Goal: Transaction & Acquisition: Purchase product/service

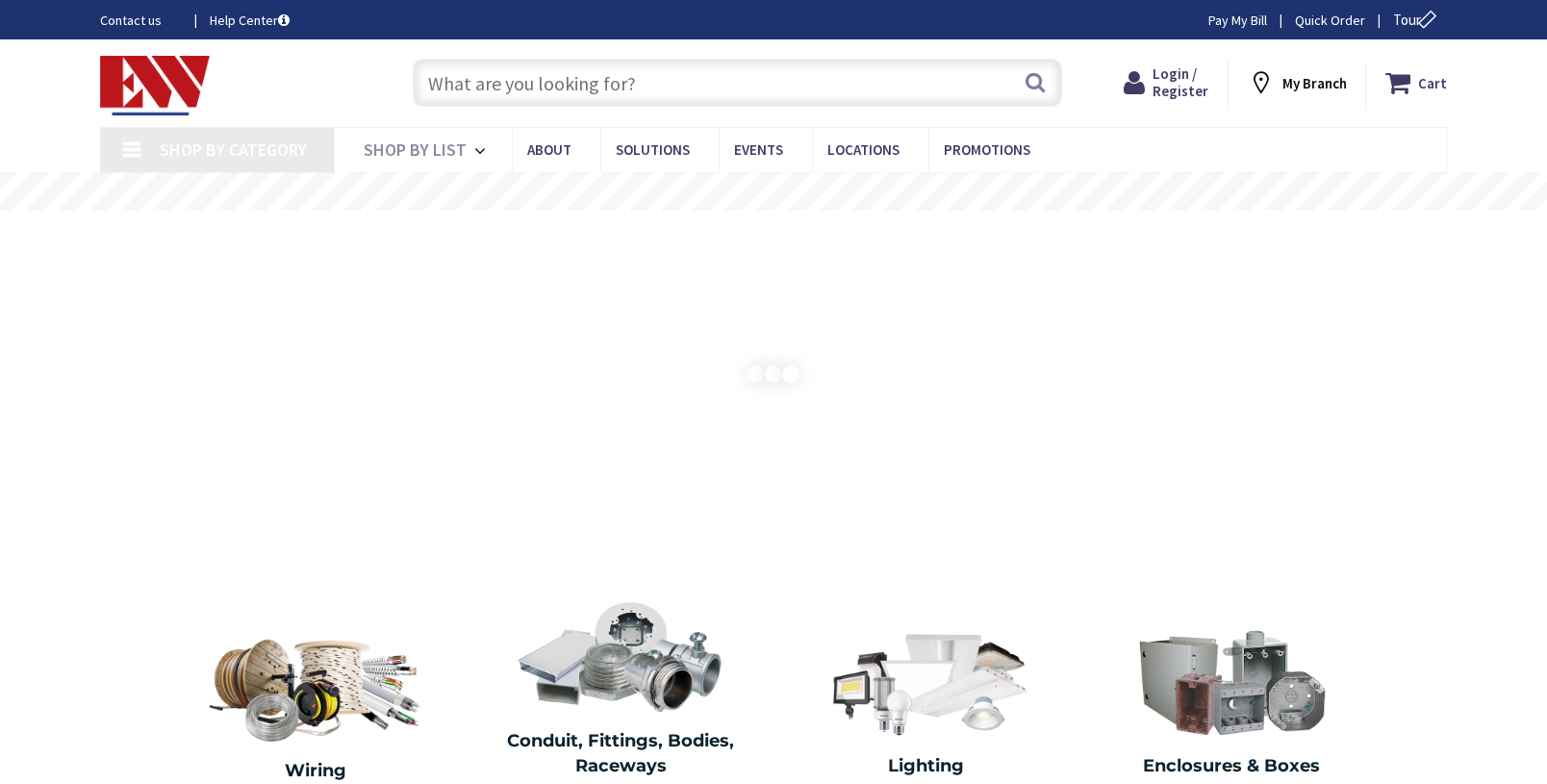
click at [885, 62] on input "text" at bounding box center [736, 82] width 649 height 48
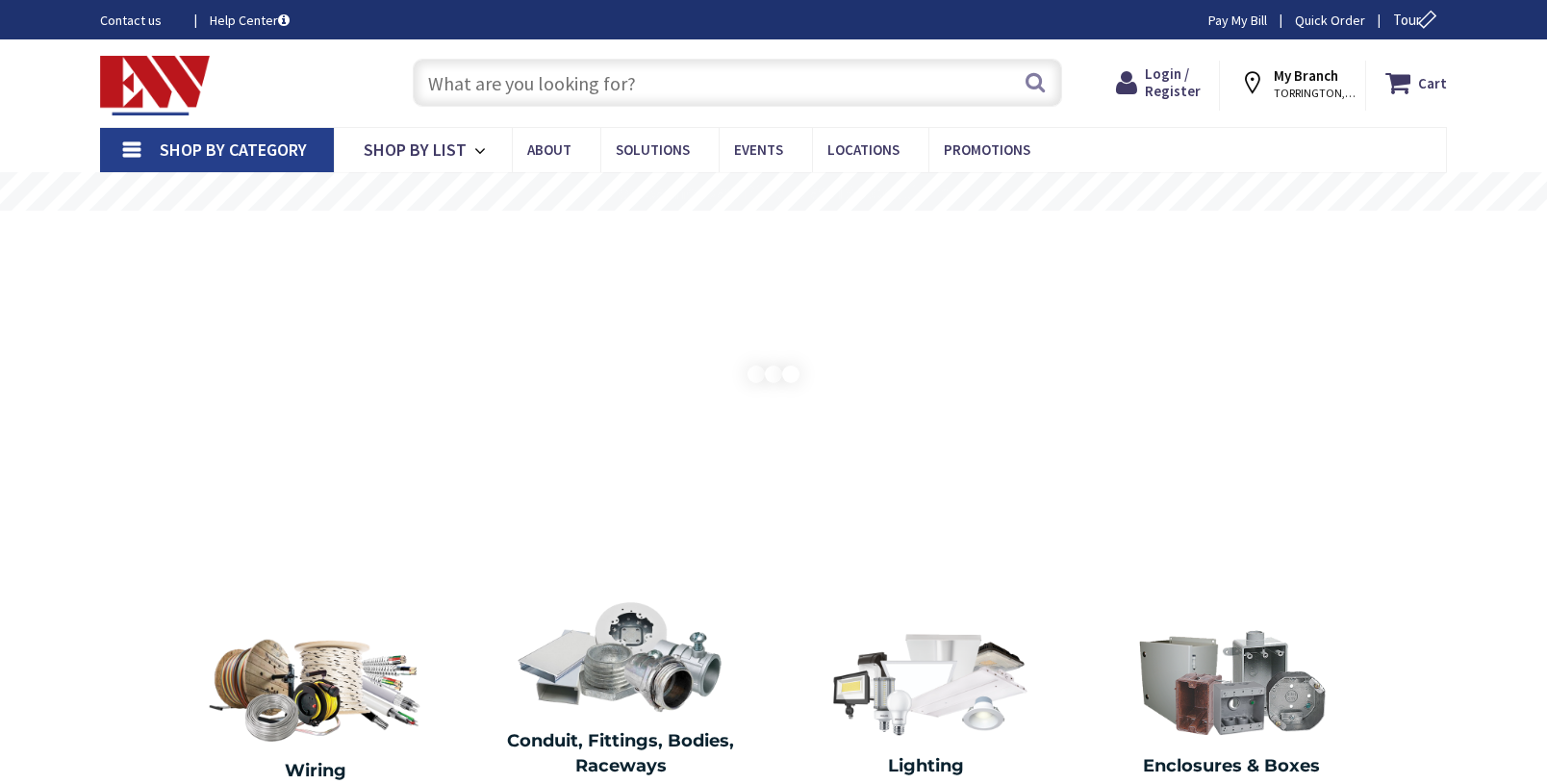
paste input "15008-100"
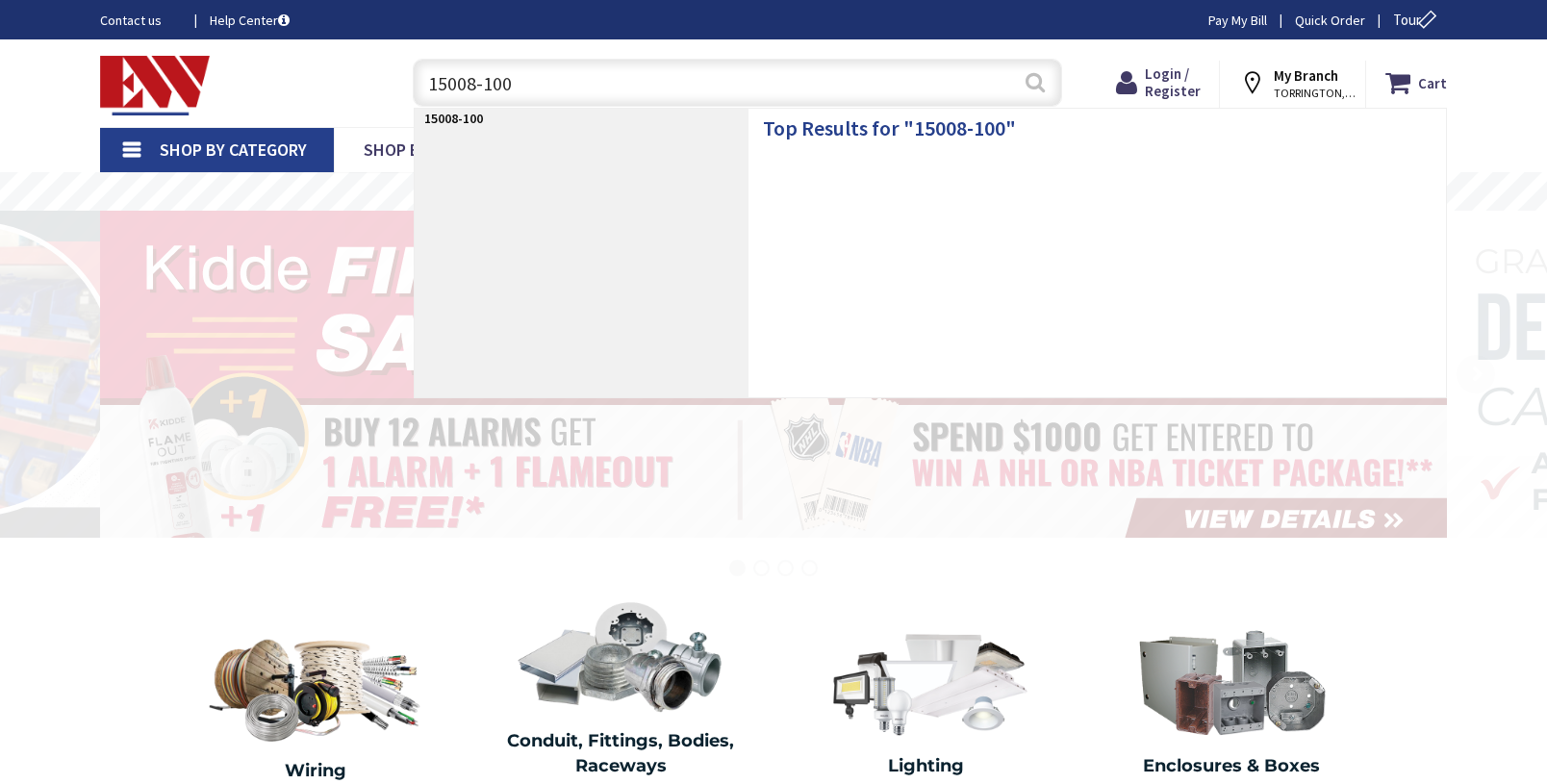
type input "15008-100"
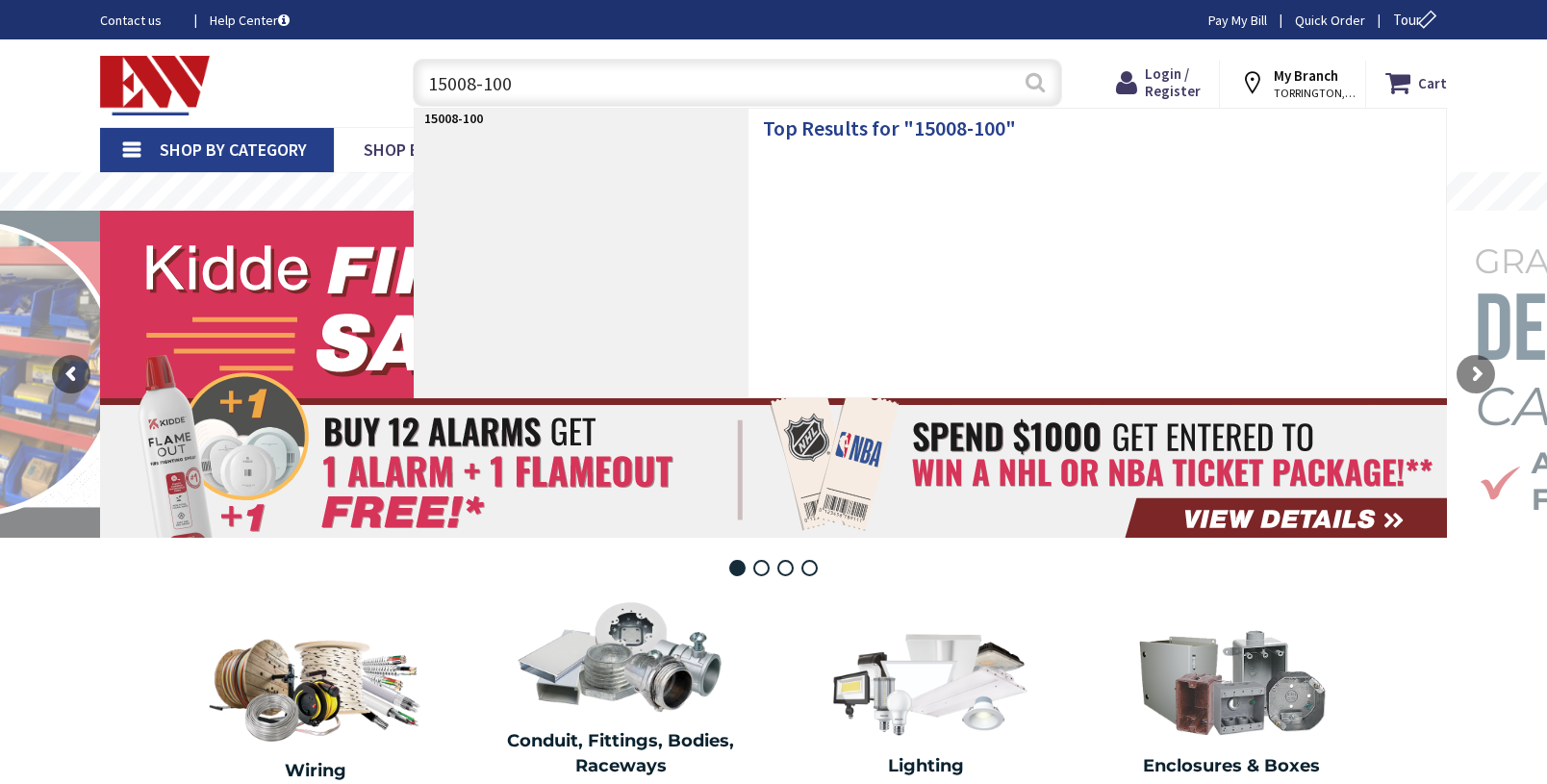
click at [1042, 79] on button "Search" at bounding box center [1035, 82] width 25 height 43
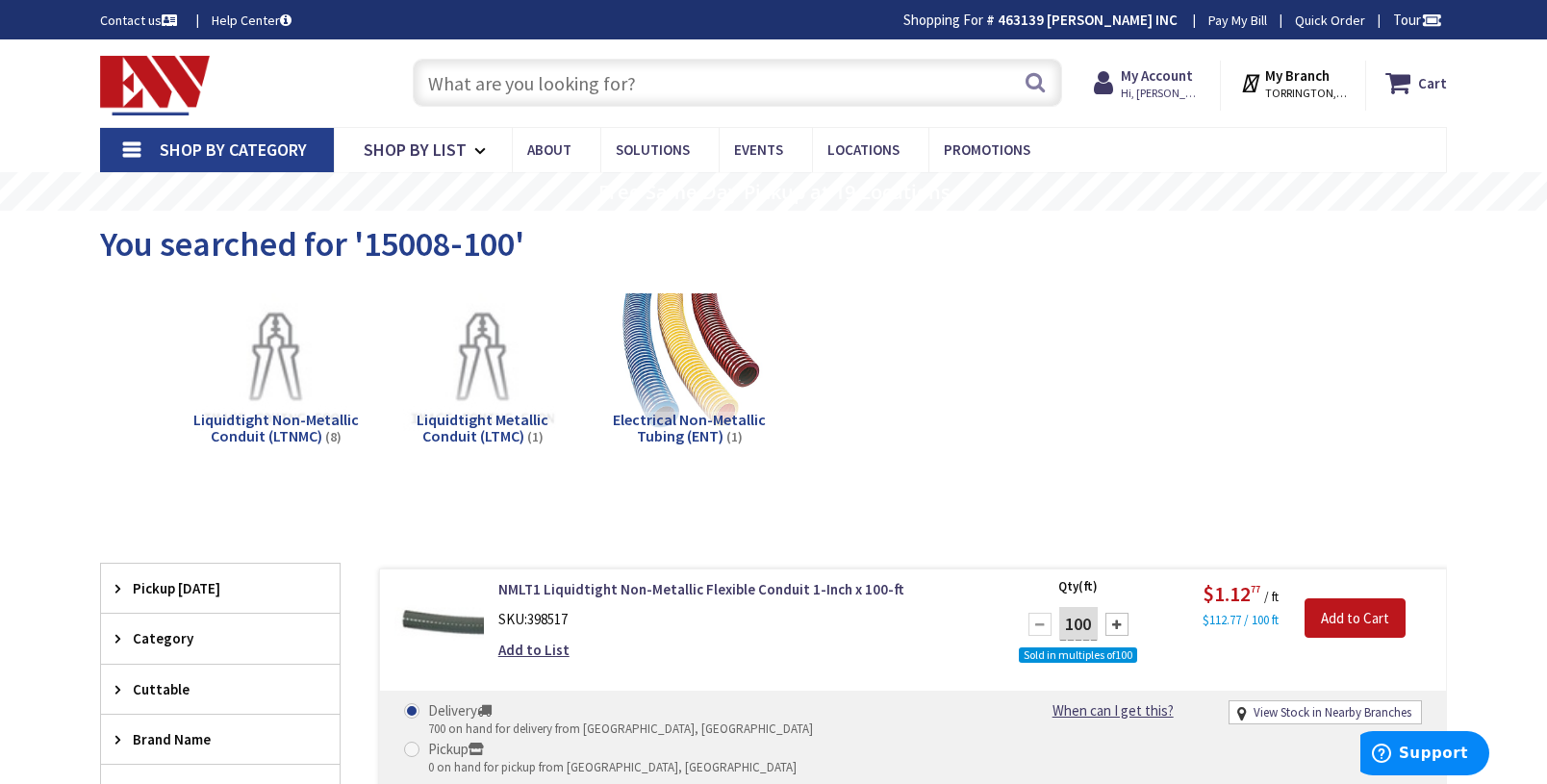
click at [569, 85] on input "text" at bounding box center [736, 82] width 649 height 48
paste input "15008-100"
type input "15008-100"
click at [1155, 343] on div "Liquidtight Non-Metallic Conduit (LTNMC) (8) Liquidtight Metallic Conduit (LTMC…" at bounding box center [774, 387] width 1279 height 207
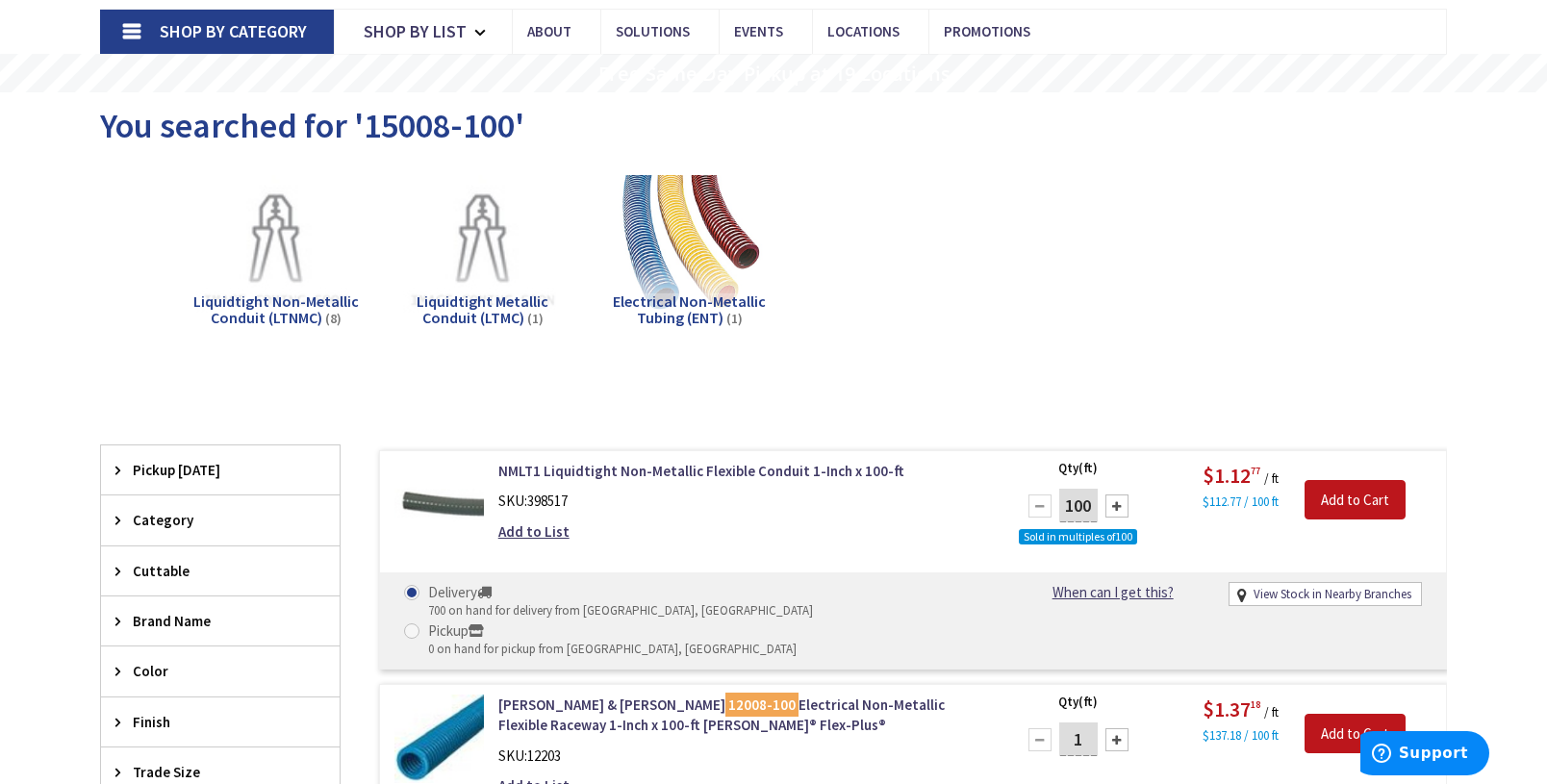
scroll to position [192, 0]
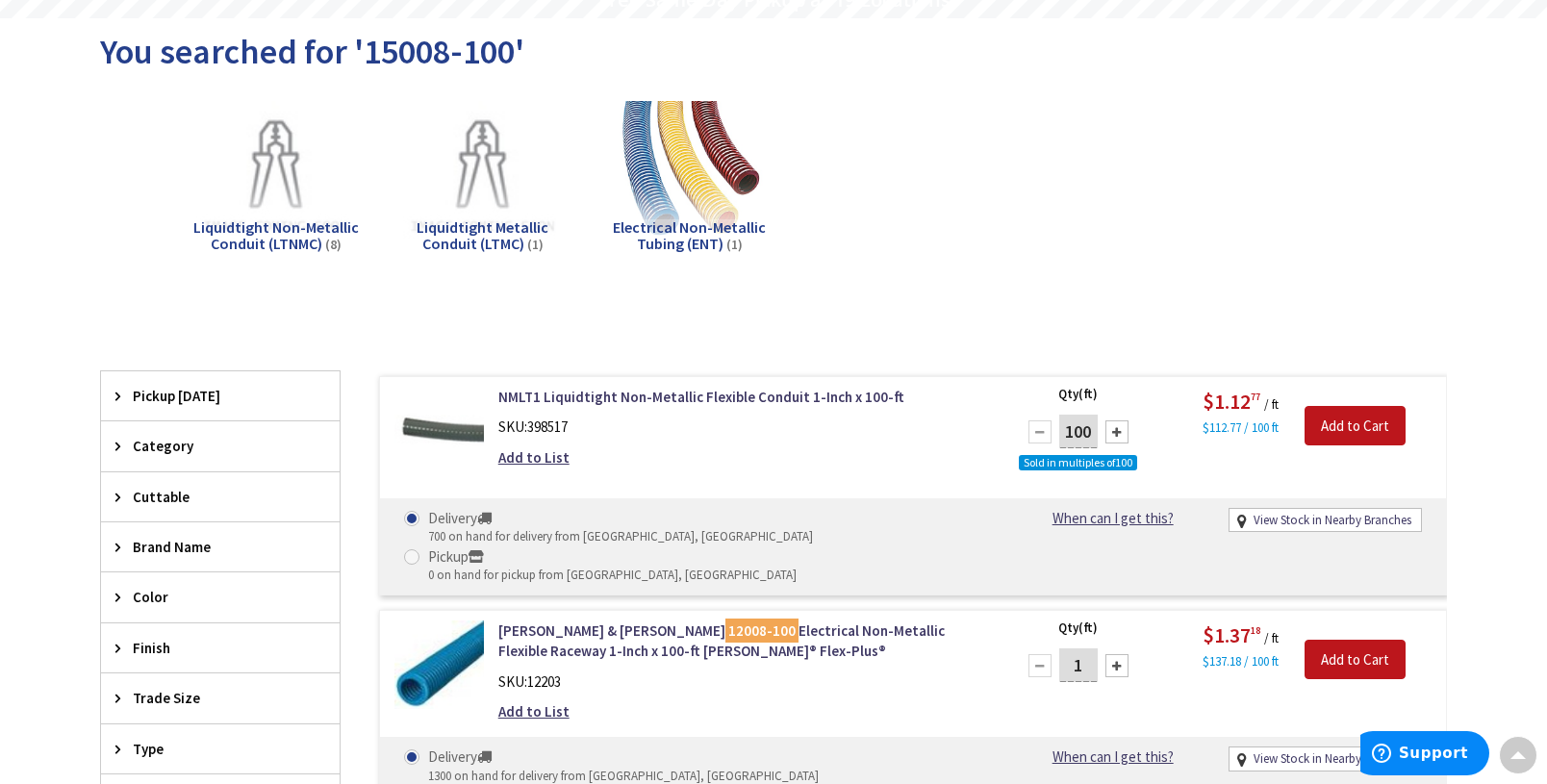
click at [1305, 270] on div "Liquidtight Non-Metallic Conduit (LTNMC) (8) Liquidtight Metallic Conduit (LTMC…" at bounding box center [774, 194] width 1279 height 207
click at [1215, 148] on div "Liquidtight Non-Metallic Conduit (LTNMC) (8) Liquidtight Metallic Conduit (LTMC…" at bounding box center [774, 194] width 1279 height 207
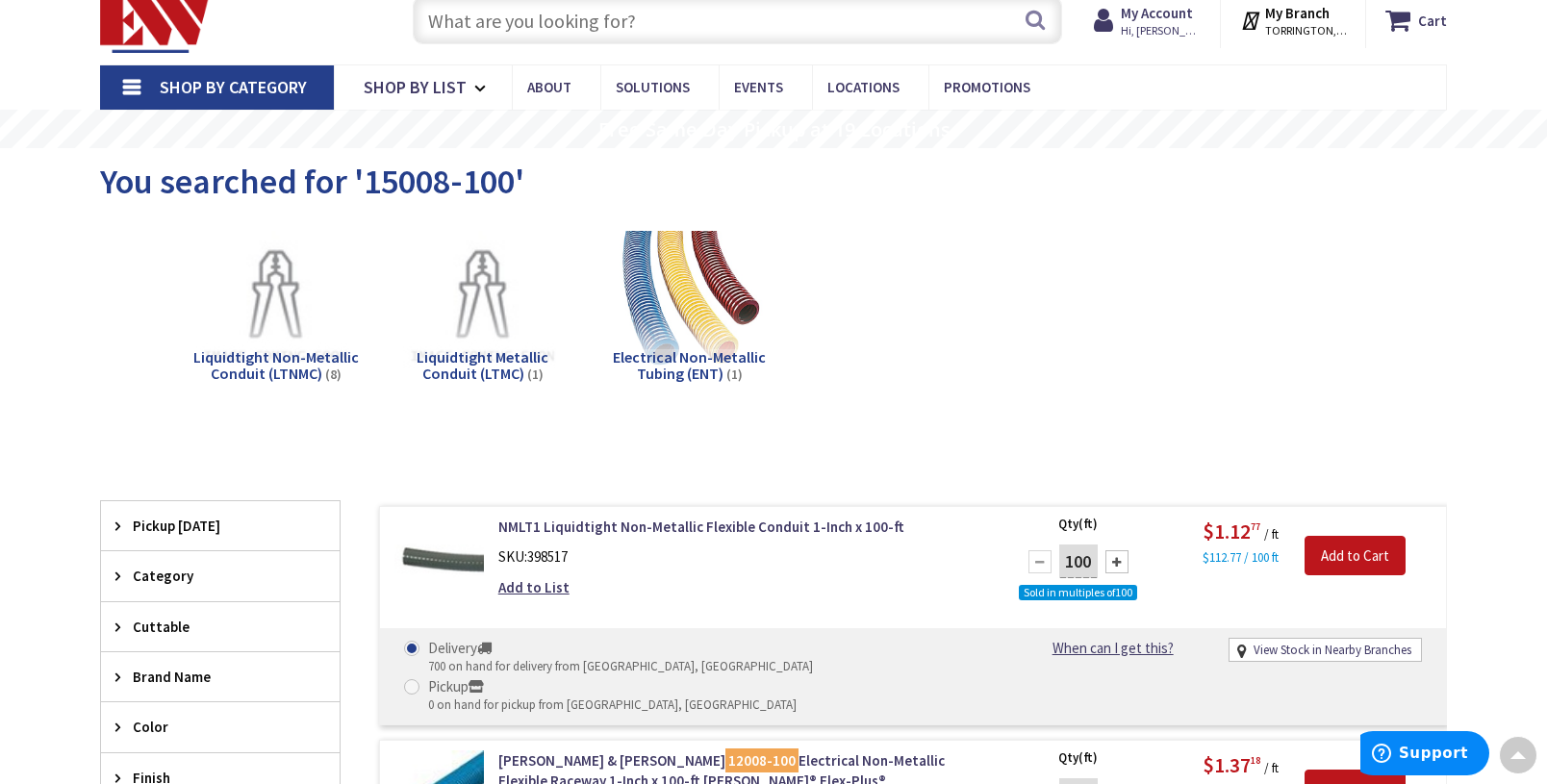
scroll to position [0, 0]
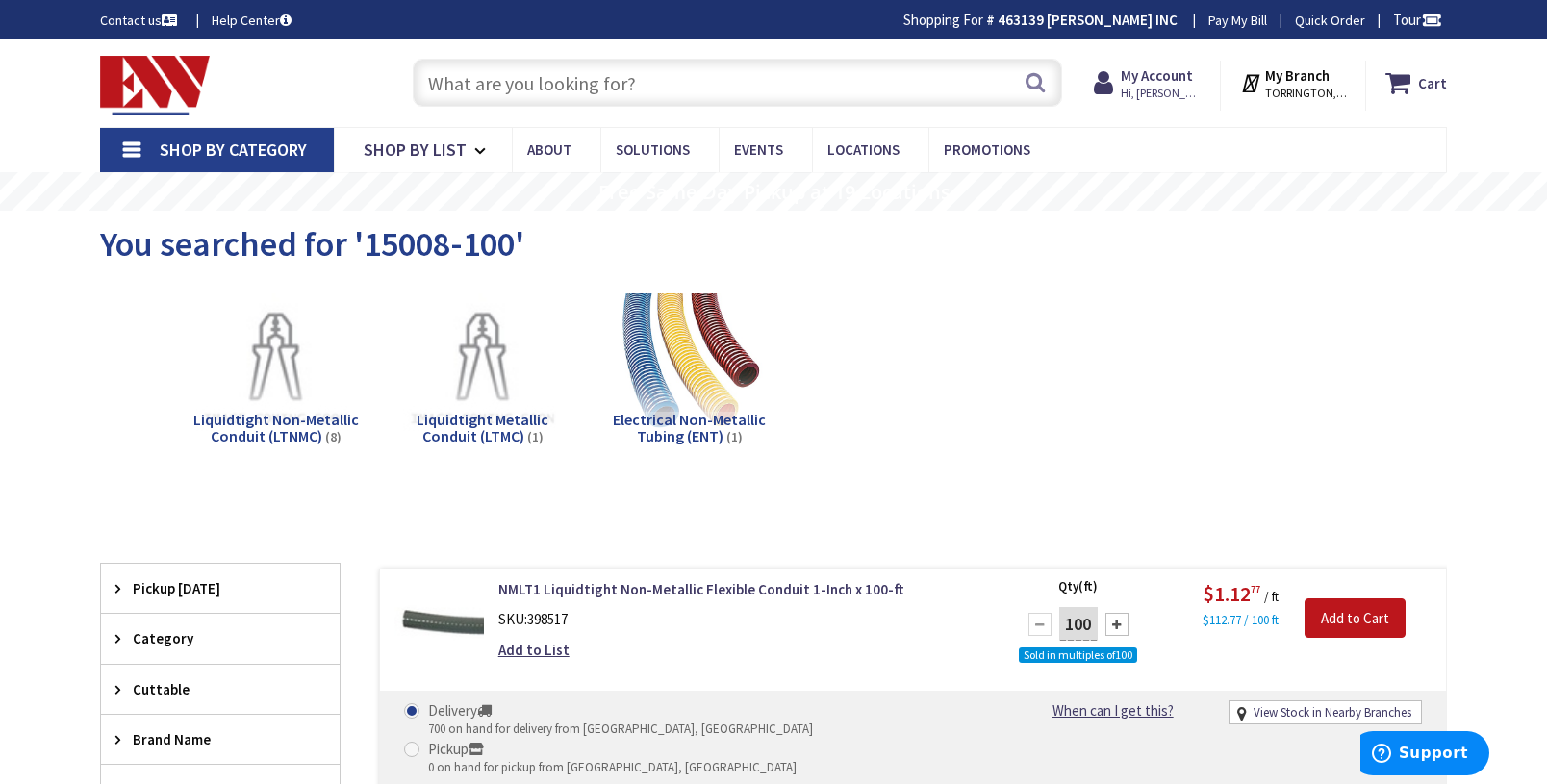
click at [637, 87] on input "text" at bounding box center [736, 82] width 649 height 48
paste input "15008"
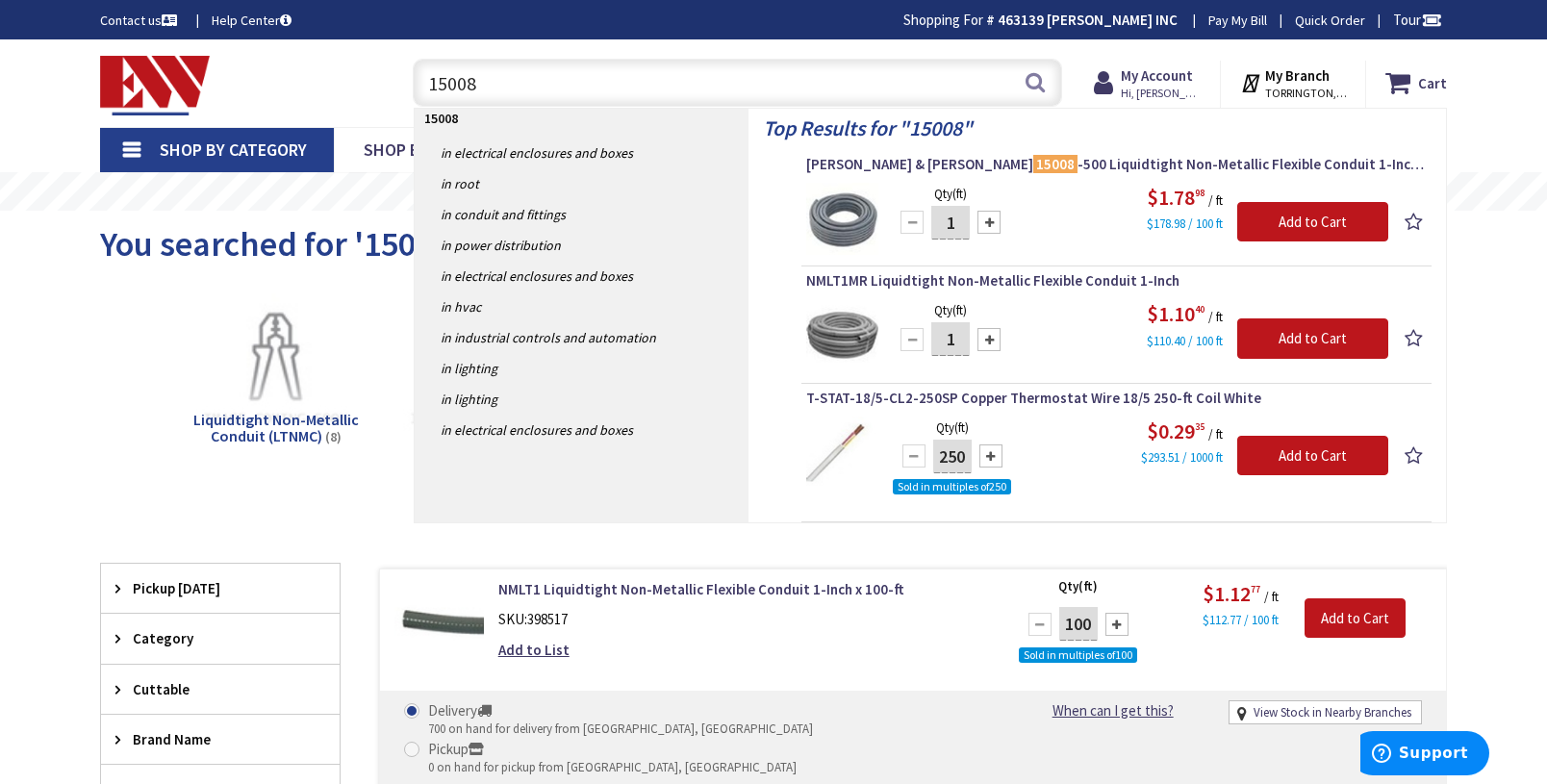
type input "15008"
click at [837, 220] on img at bounding box center [842, 219] width 72 height 72
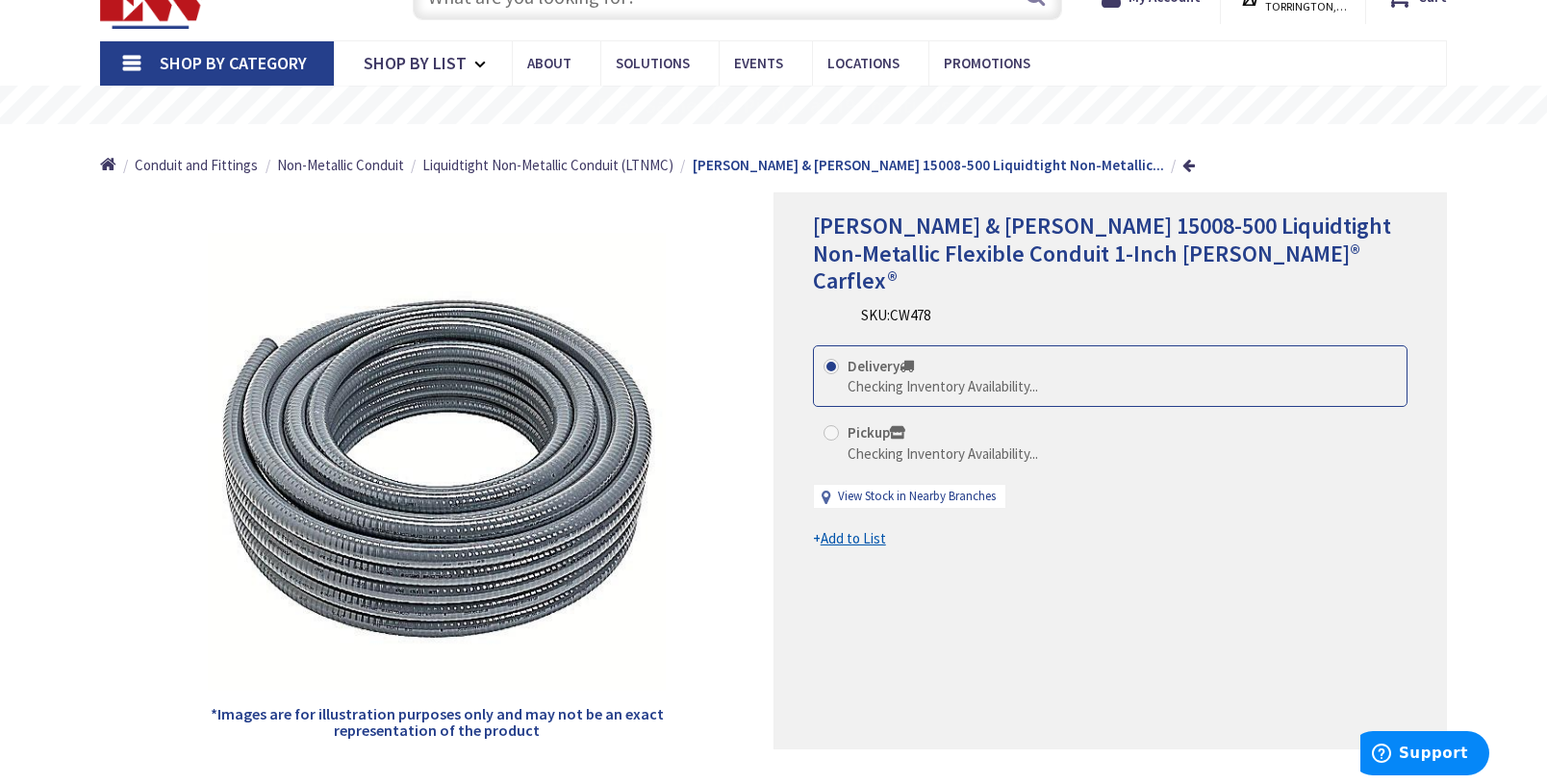
scroll to position [192, 0]
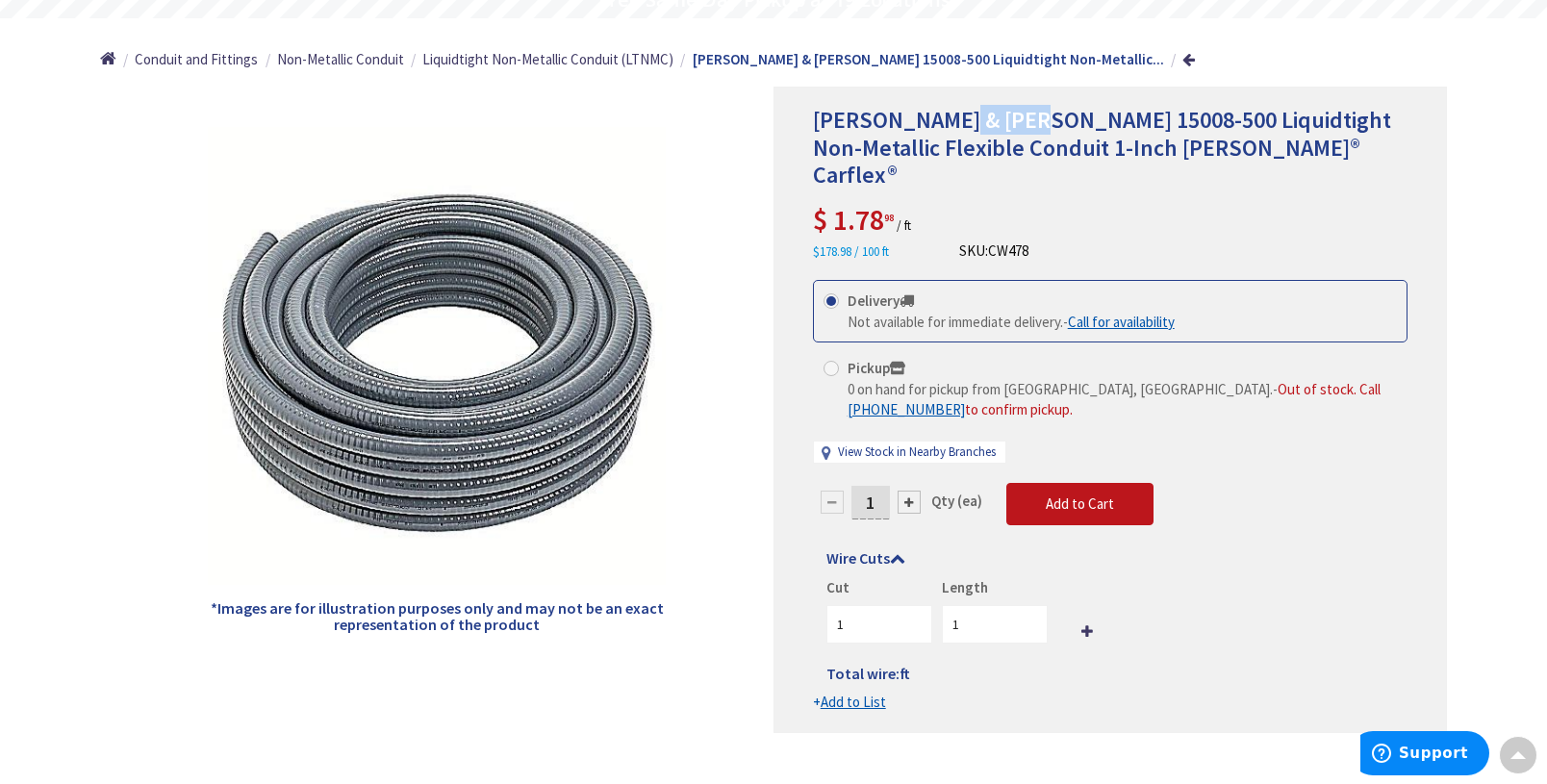
drag, startPoint x: 953, startPoint y: 119, endPoint x: 1049, endPoint y: 128, distance: 96.4
click at [1047, 127] on span "Thomas & Betts 15008-500 Liquidtight Non-Metallic Flexible Conduit 1-Inch Carlo…" at bounding box center [1102, 147] width 578 height 86
click at [1093, 133] on span "Thomas & Betts 15008-500 Liquidtight Non-Metallic Flexible Conduit 1-Inch Carlo…" at bounding box center [1102, 147] width 578 height 86
drag, startPoint x: 1075, startPoint y: 122, endPoint x: 1239, endPoint y: 126, distance: 164.0
click at [1176, 126] on span "Thomas & Betts 15008-500 Liquidtight Non-Metallic Flexible Conduit 1-Inch Carlo…" at bounding box center [1102, 147] width 578 height 86
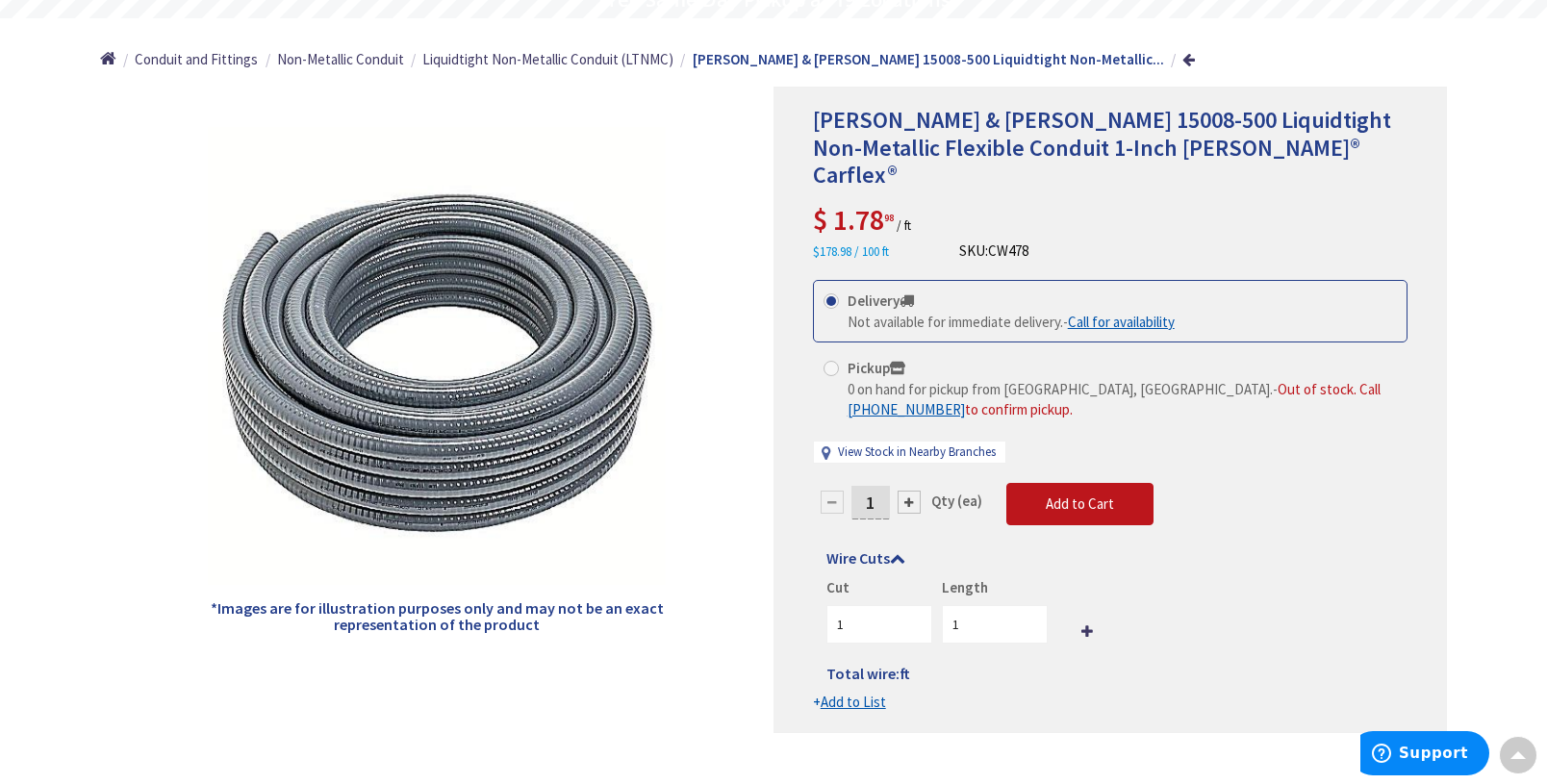
click at [1339, 129] on span "Thomas & Betts 15008-500 Liquidtight Non-Metallic Flexible Conduit 1-Inch Carlo…" at bounding box center [1102, 147] width 578 height 86
drag, startPoint x: 1117, startPoint y: 108, endPoint x: 1377, endPoint y: 114, distance: 260.1
click at [1282, 112] on span "Thomas & Betts 15008-500 Liquidtight Non-Metallic Flexible Conduit 1-Inch Carlo…" at bounding box center [1102, 147] width 578 height 86
click at [1391, 114] on span "Thomas & Betts 15008-500 Liquidtight Non-Metallic Flexible Conduit 1-Inch Carlo…" at bounding box center [1102, 147] width 578 height 86
click at [1188, 58] on div "Home Conduit and Fittings Non-Metallic Conduit Liquidtight Non-Metallic Conduit…" at bounding box center [773, 53] width 1442 height 68
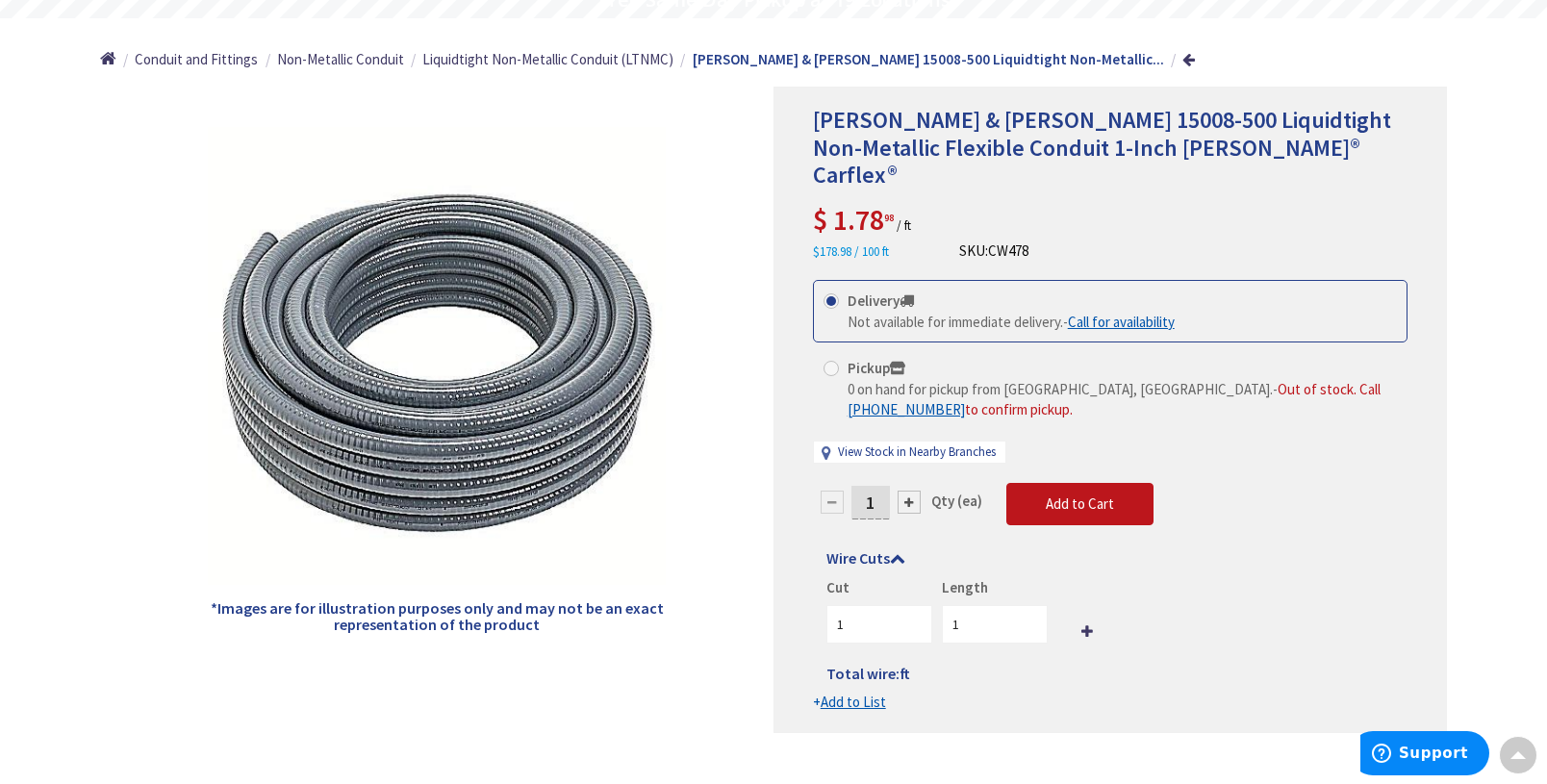
click at [1220, 55] on div "Home Conduit and Fittings Non-Metallic Conduit Liquidtight Non-Metallic Conduit…" at bounding box center [773, 53] width 1442 height 68
click at [996, 110] on span "Thomas & Betts 15008-500 Liquidtight Non-Metallic Flexible Conduit 1-Inch Carlo…" at bounding box center [1102, 147] width 578 height 86
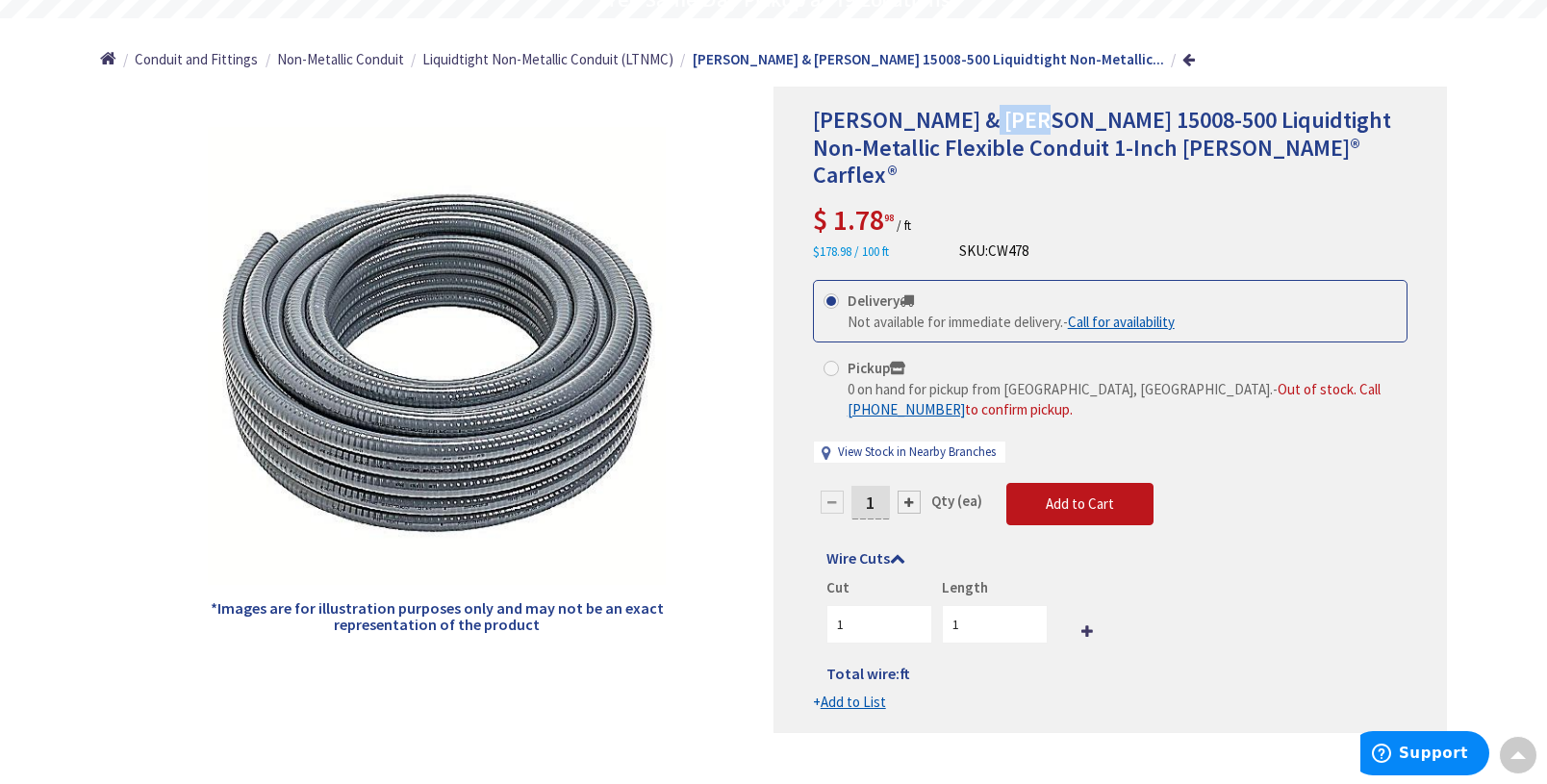
copy span "15008"
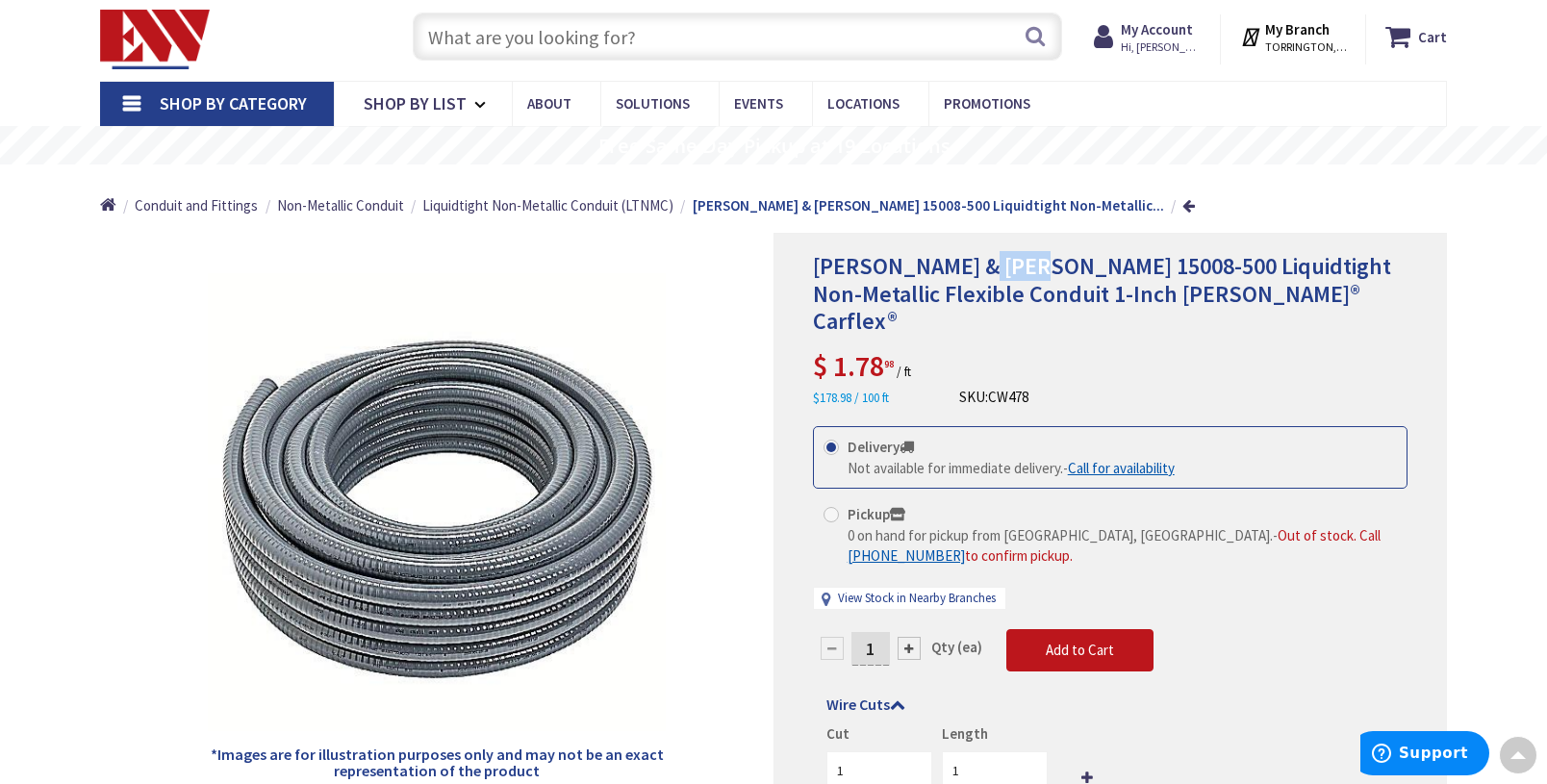
scroll to position [0, 0]
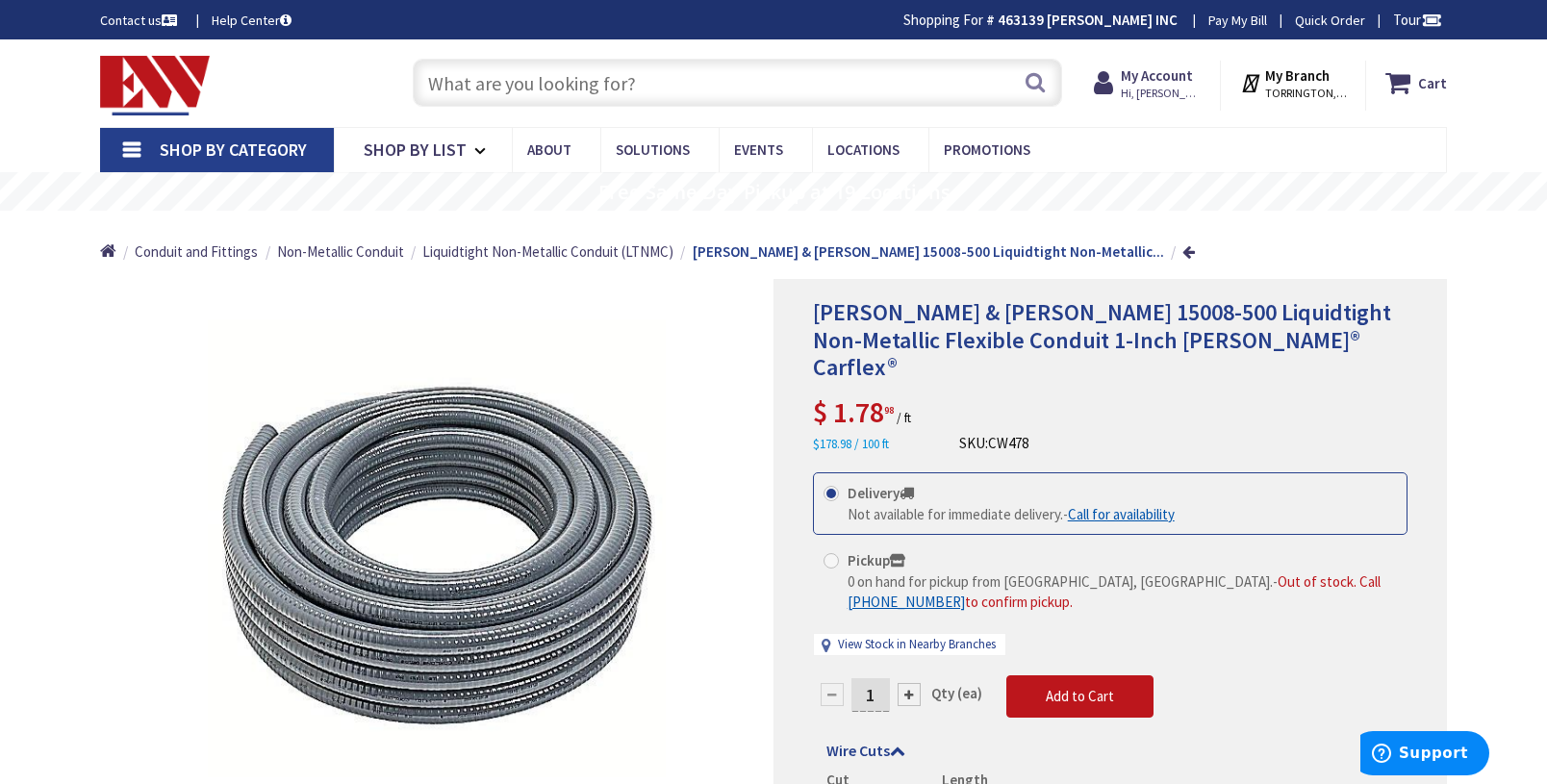
click at [728, 82] on input "text" at bounding box center [736, 82] width 649 height 48
paste input "15008"
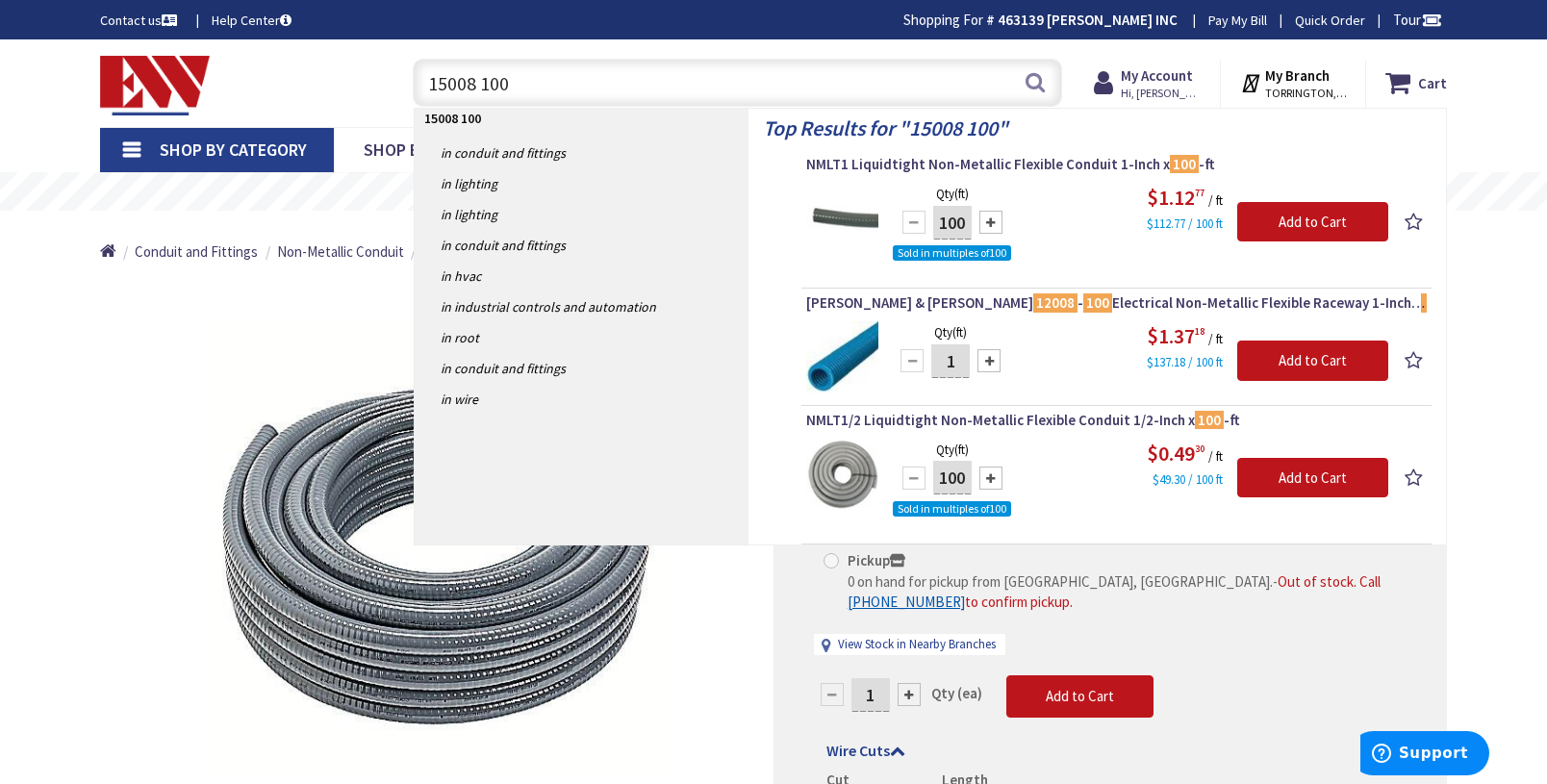
click at [834, 31] on div "Contact us Help Center Shopping For # 463139 ZENSUPPLY INC Change Pay My Bill Q…" at bounding box center [774, 20] width 1547 height 39
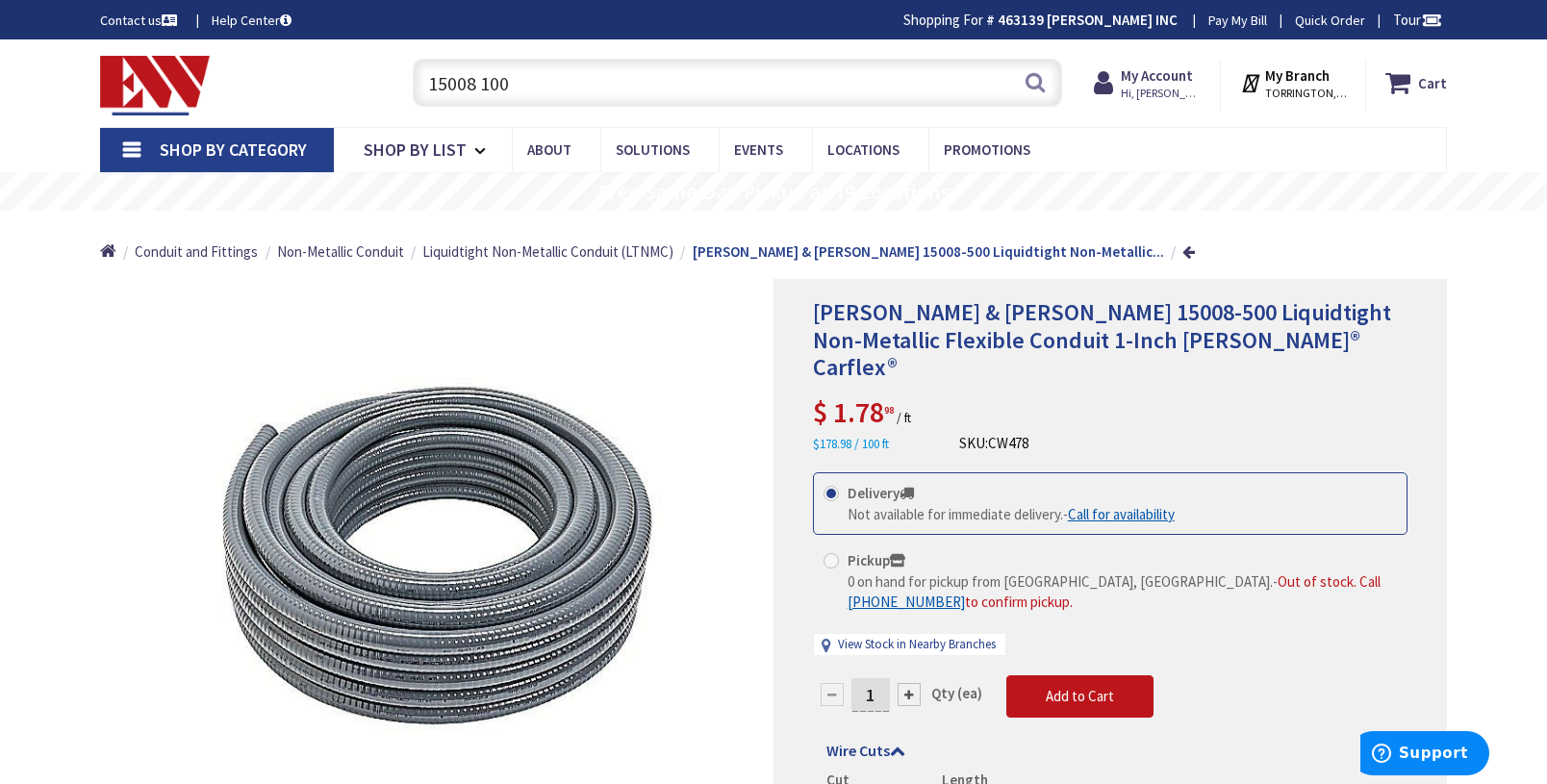
click at [641, 62] on input "15008 100" at bounding box center [736, 82] width 649 height 48
click at [638, 68] on input "15008 100" at bounding box center [736, 82] width 649 height 48
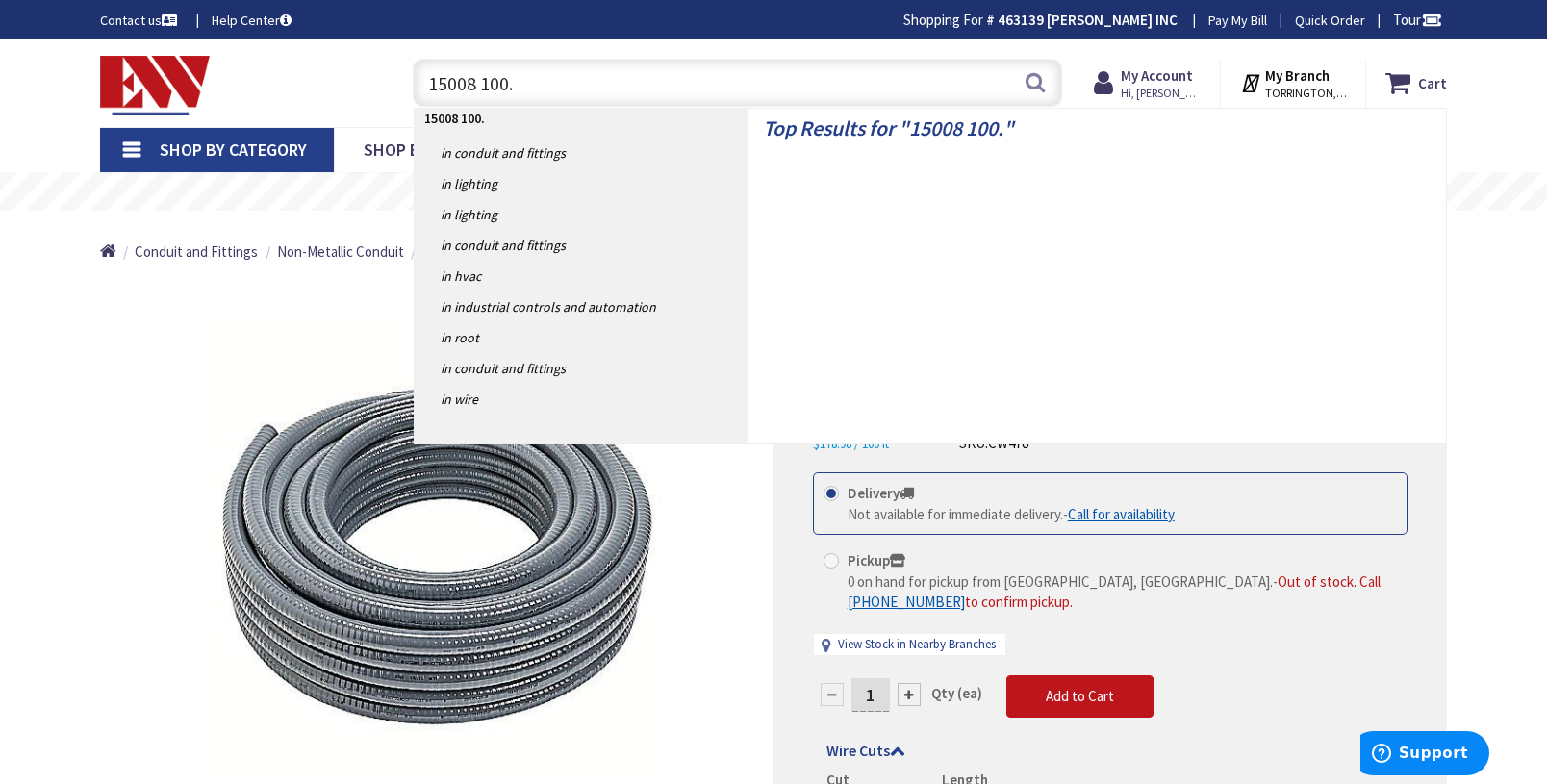
type input "15008 100"
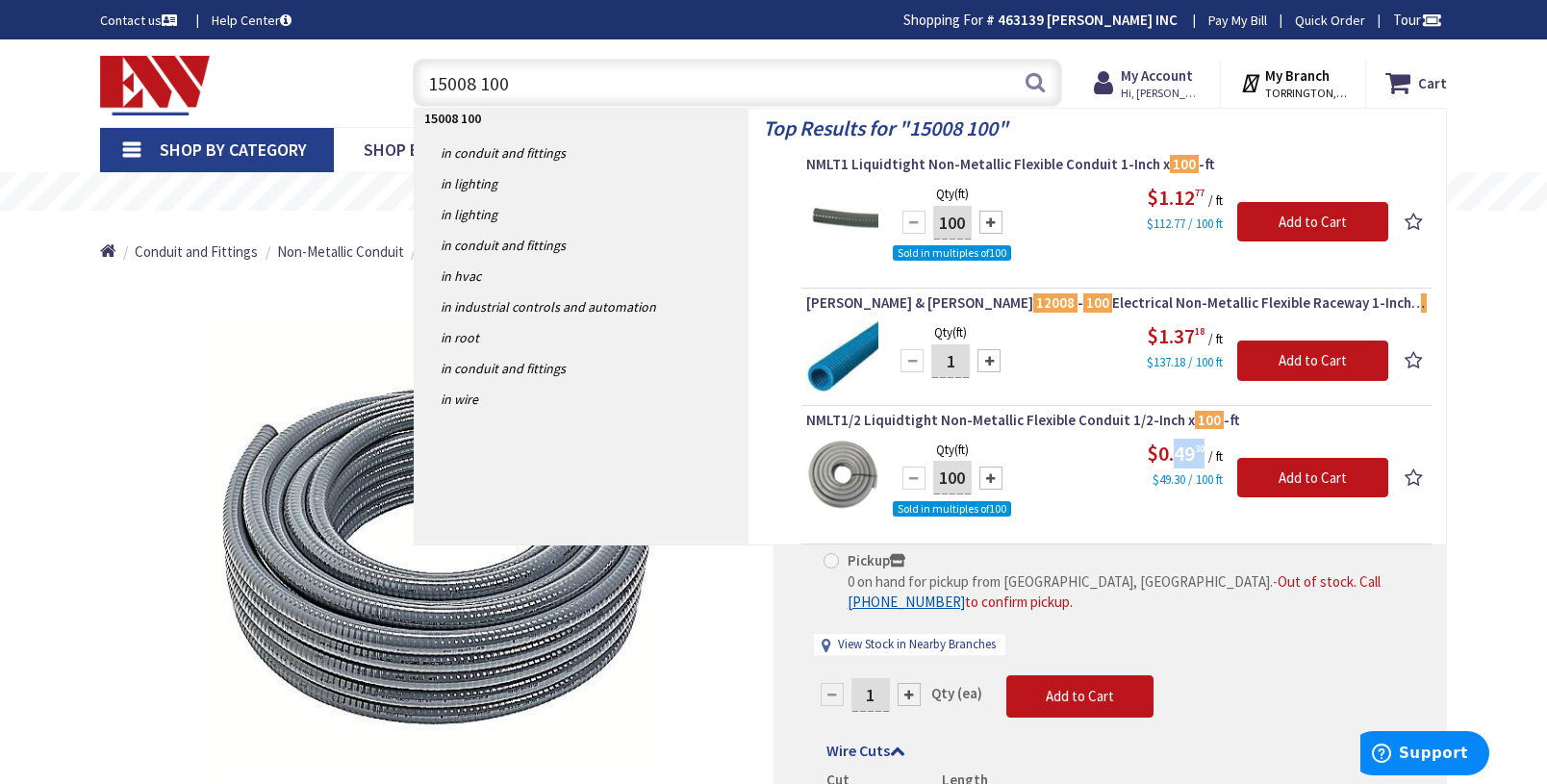
drag, startPoint x: 1173, startPoint y: 452, endPoint x: 1205, endPoint y: 447, distance: 32.4
click at [1205, 447] on span "$0.49 30" at bounding box center [1177, 453] width 62 height 27
click at [1062, 420] on span "NMLT1/2 Liquidtight Non-Metallic Flexible Conduit 1/2-Inch x 100 -ft" at bounding box center [1115, 421] width 620 height 20
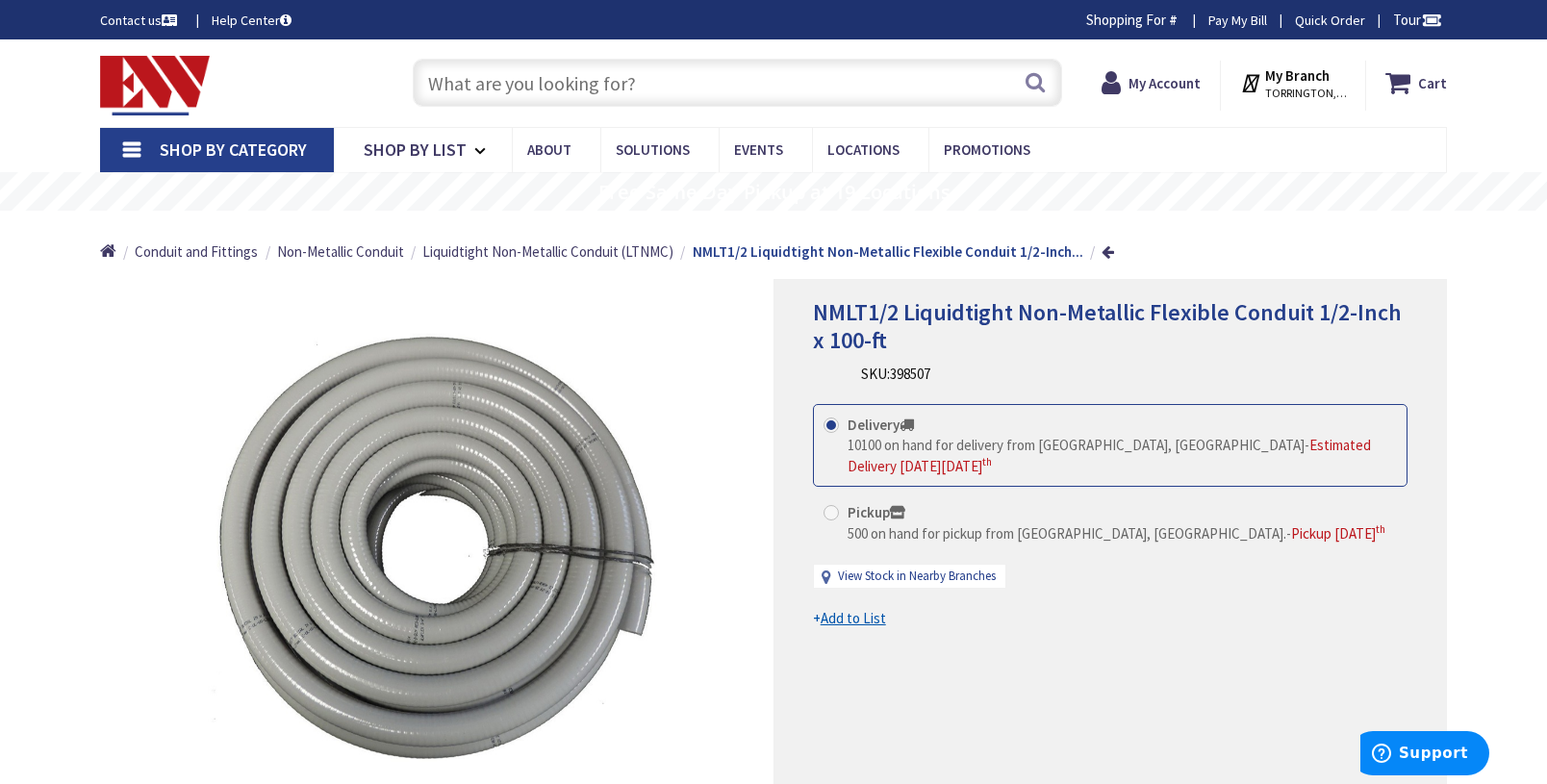
click at [1478, 98] on div "Skip to Content Toggle Nav Search Cart My Cart Close" at bounding box center [773, 83] width 1442 height 88
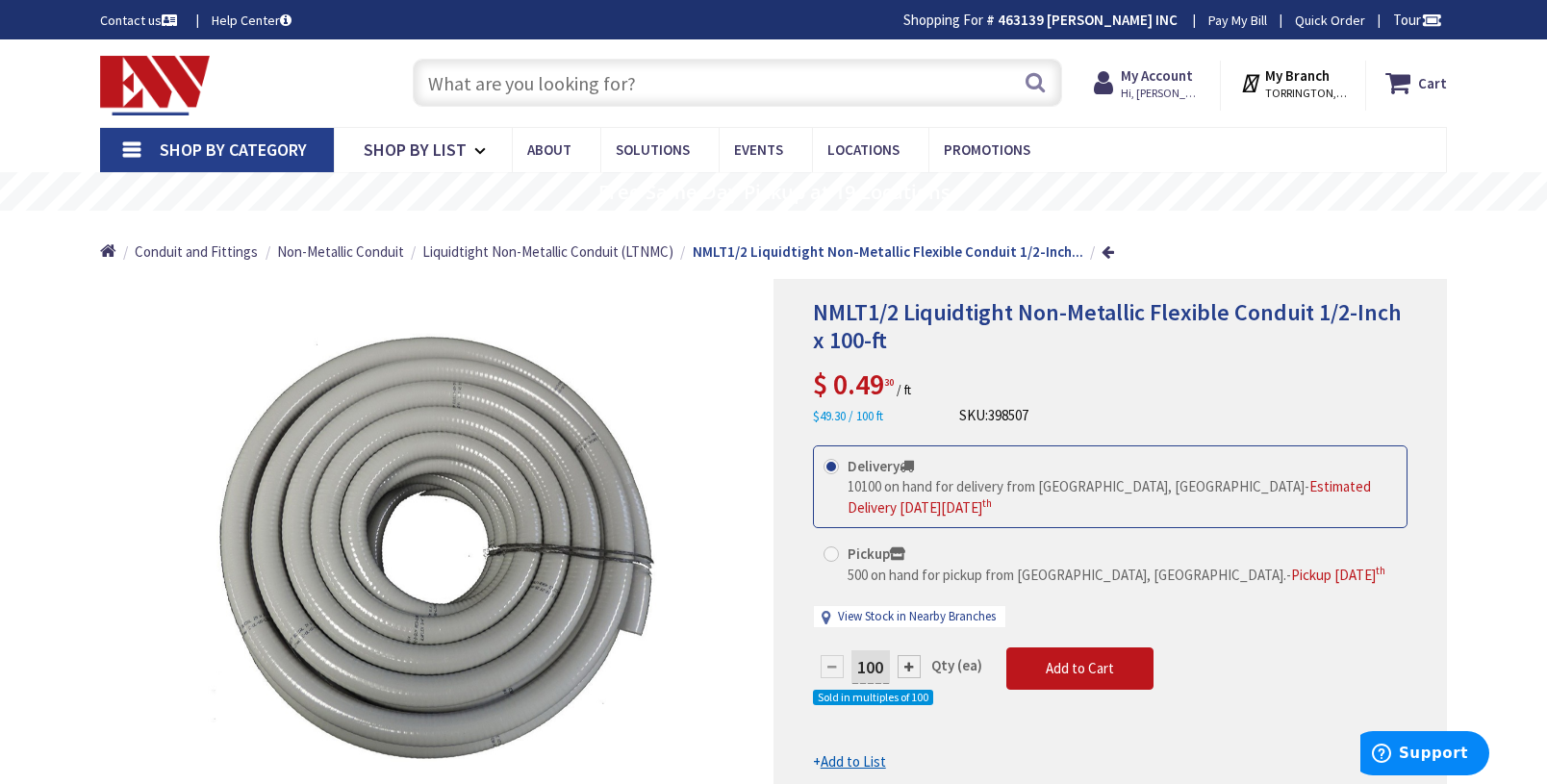
drag, startPoint x: 894, startPoint y: 384, endPoint x: 857, endPoint y: 385, distance: 37.0
click at [857, 385] on span "0.49 30" at bounding box center [863, 383] width 61 height 36
click at [1137, 349] on h1 "NMLT1/2 Liquidtight Non-Metallic Flexible Conduit 1/2-Inch x 100-ft" at bounding box center [1109, 326] width 595 height 56
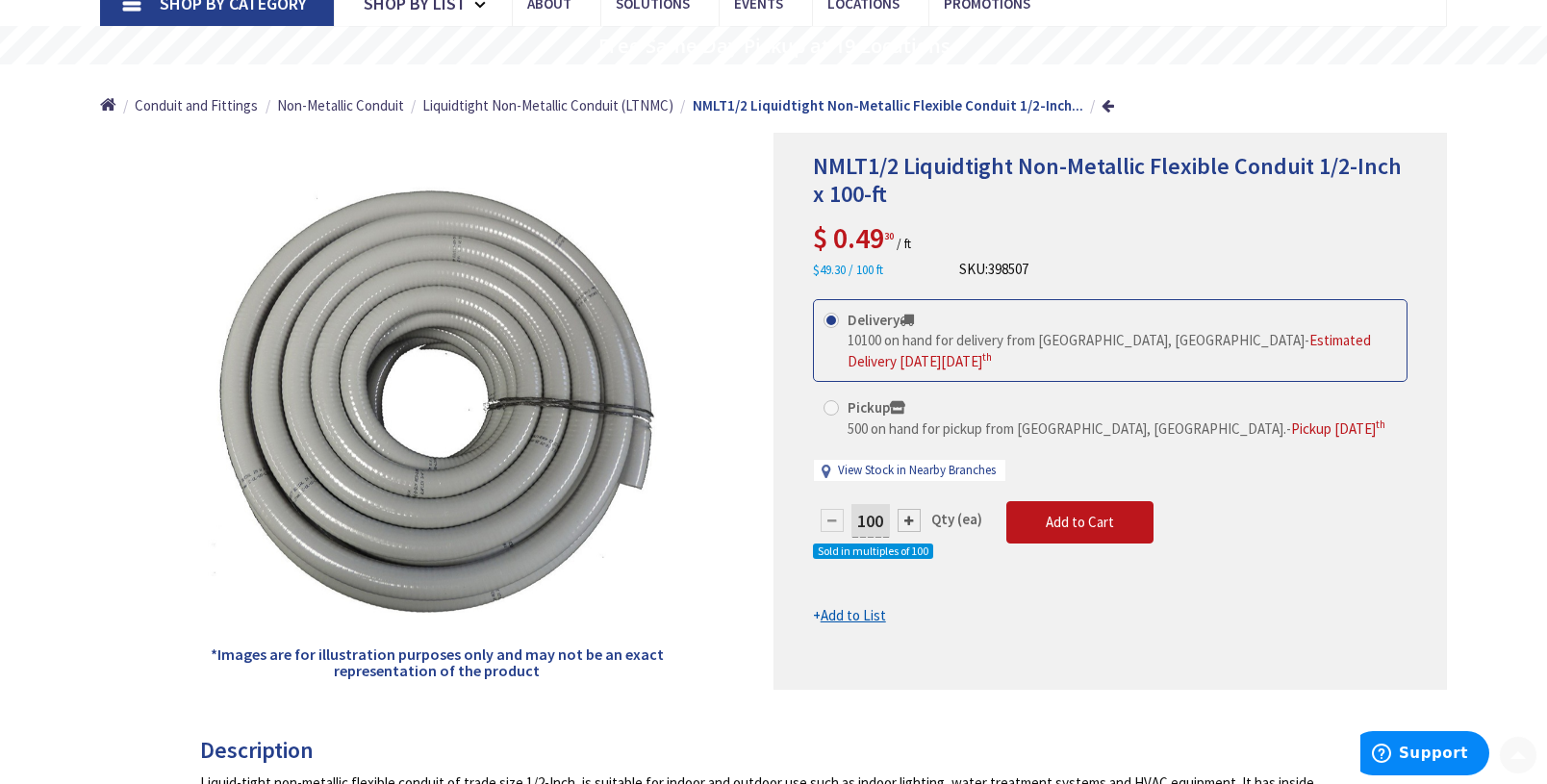
scroll to position [192, 0]
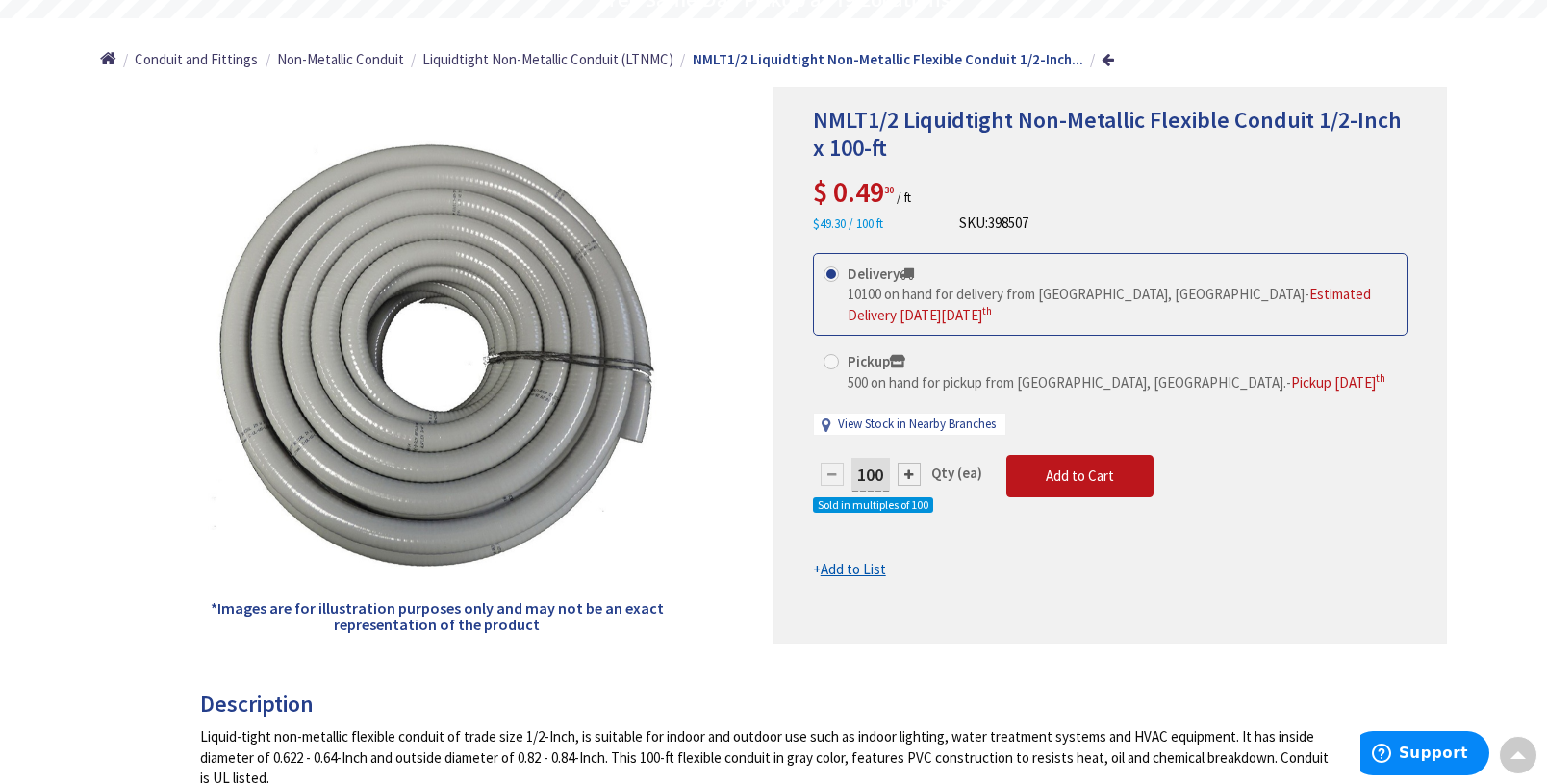
click at [1235, 51] on div "Home Conduit and Fittings Non-Metallic Conduit Liquidtight Non-Metallic Conduit…" at bounding box center [773, 53] width 1442 height 68
click at [1372, 526] on div "100 Qty (ea) Sold in multiples of 100 Add to Cart" at bounding box center [1109, 497] width 595 height 85
click at [1450, 40] on div "Home Conduit and Fittings Non-Metallic Conduit Liquidtight Non-Metallic Conduit…" at bounding box center [773, 53] width 1442 height 68
click at [1354, 47] on div "Home Conduit and Fittings Non-Metallic Conduit Liquidtight Non-Metallic Conduit…" at bounding box center [773, 53] width 1442 height 68
click at [1255, 64] on div "Home Conduit and Fittings Non-Metallic Conduit Liquidtight Non-Metallic Conduit…" at bounding box center [773, 53] width 1442 height 68
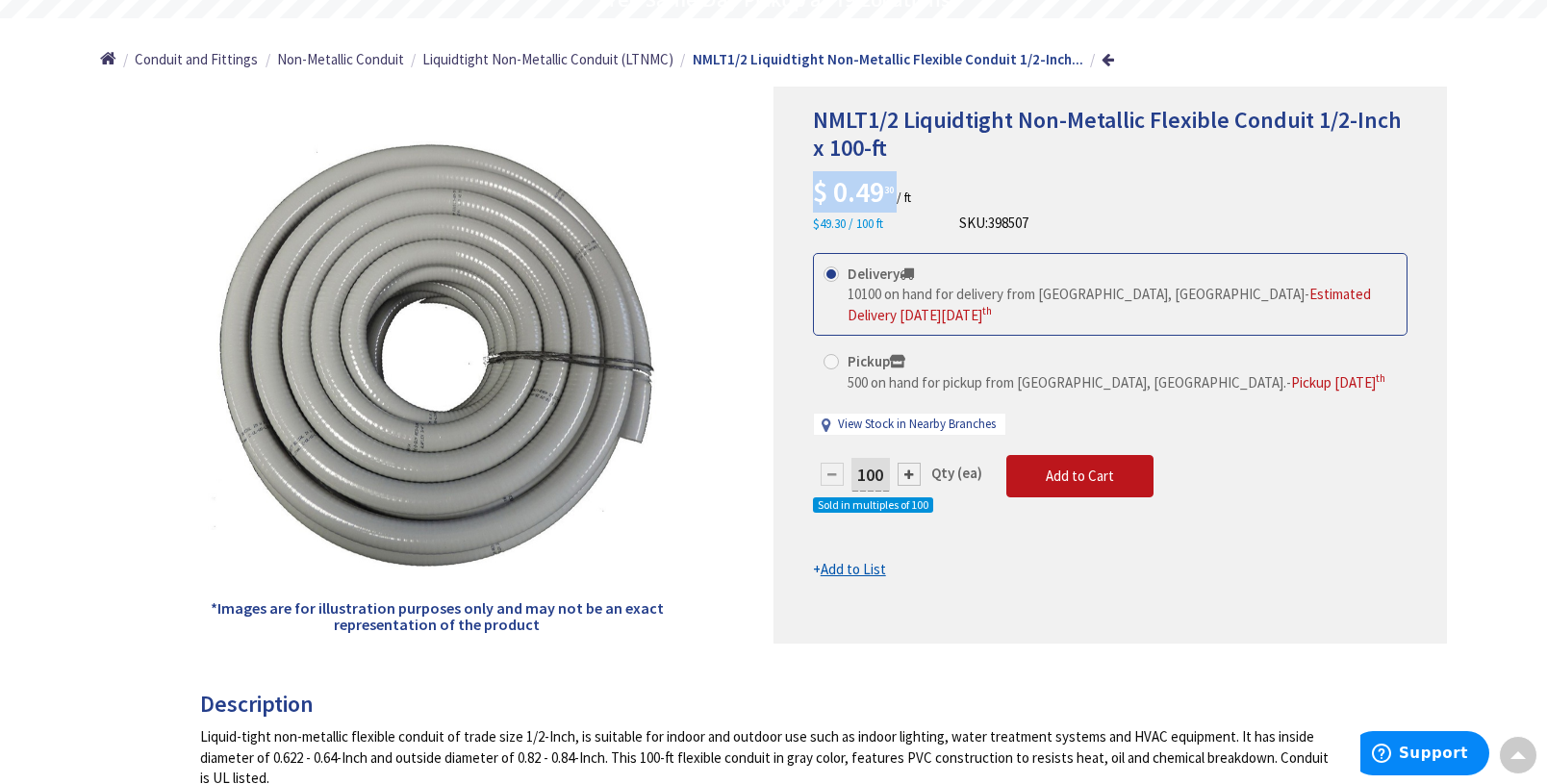
drag, startPoint x: 900, startPoint y: 196, endPoint x: 819, endPoint y: 196, distance: 81.0
click at [819, 196] on span "$ 0.49 30 / ft" at bounding box center [861, 196] width 98 height 19
click at [870, 192] on span "0.49 30" at bounding box center [863, 190] width 61 height 36
drag, startPoint x: 886, startPoint y: 192, endPoint x: 814, endPoint y: 192, distance: 72.0
click at [814, 192] on span "$ 0.49 30" at bounding box center [853, 190] width 81 height 36
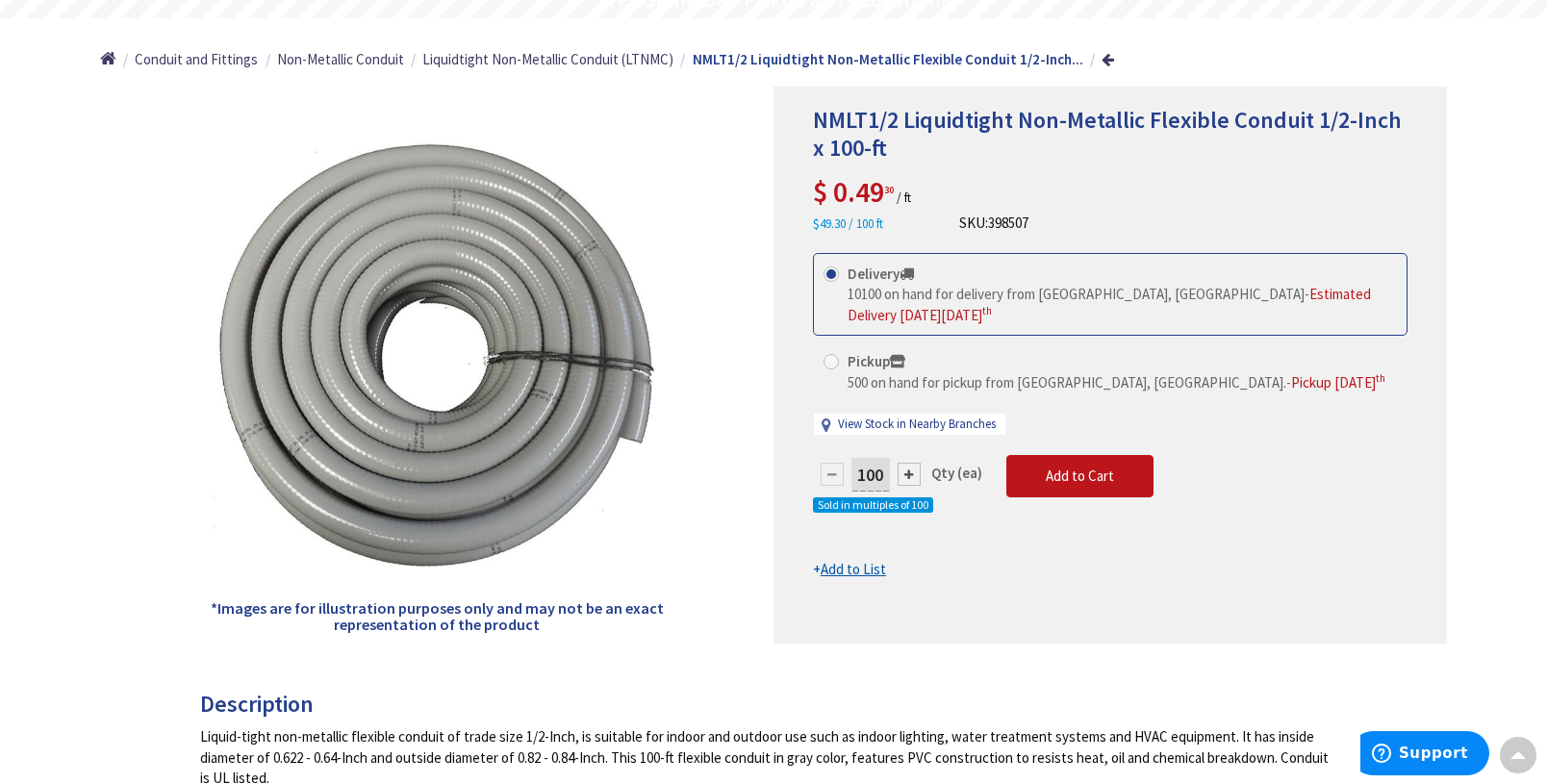
copy span "$ 0.49"
click at [1317, 66] on div "Home Conduit and Fittings Non-Metallic Conduit Liquidtight Non-Metallic Conduit…" at bounding box center [773, 53] width 1442 height 68
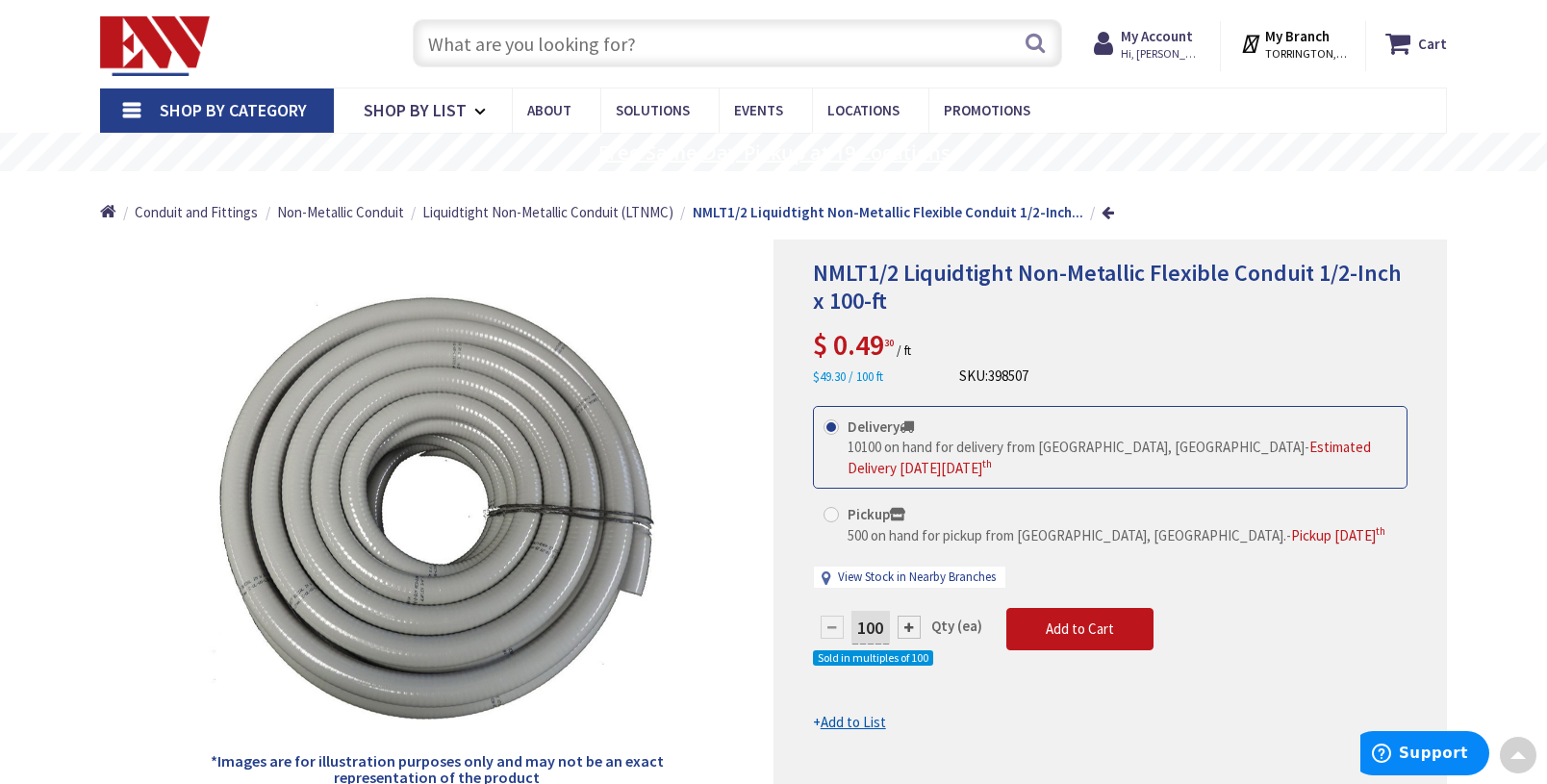
scroll to position [0, 0]
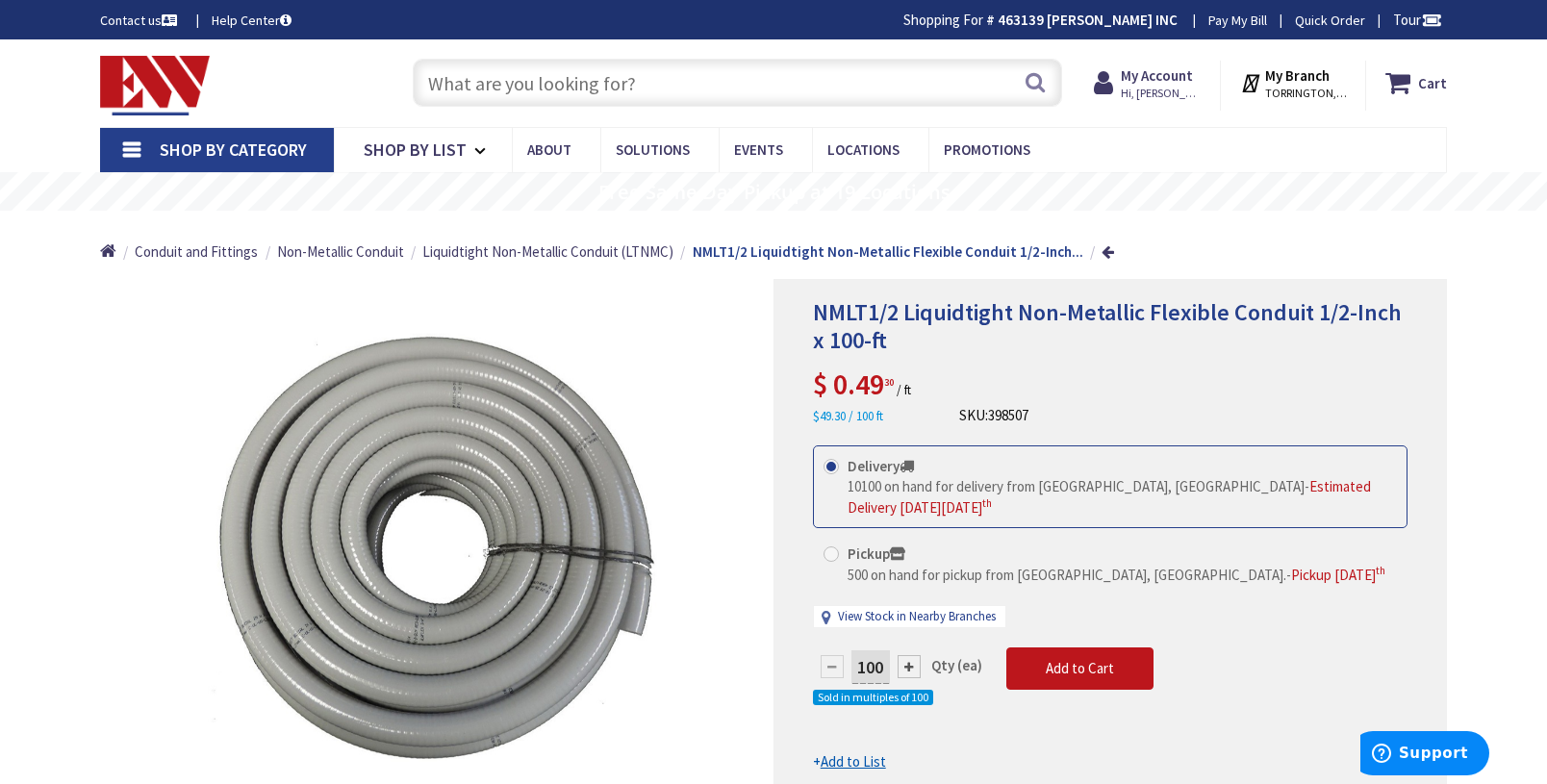
drag, startPoint x: 691, startPoint y: 77, endPoint x: 10, endPoint y: 120, distance: 682.4
click at [175, 118] on div "Skip to Content Toggle Nav Search Cart My Cart Close" at bounding box center [773, 83] width 1442 height 88
paste input "E943FRL"
type input "E943FRL"
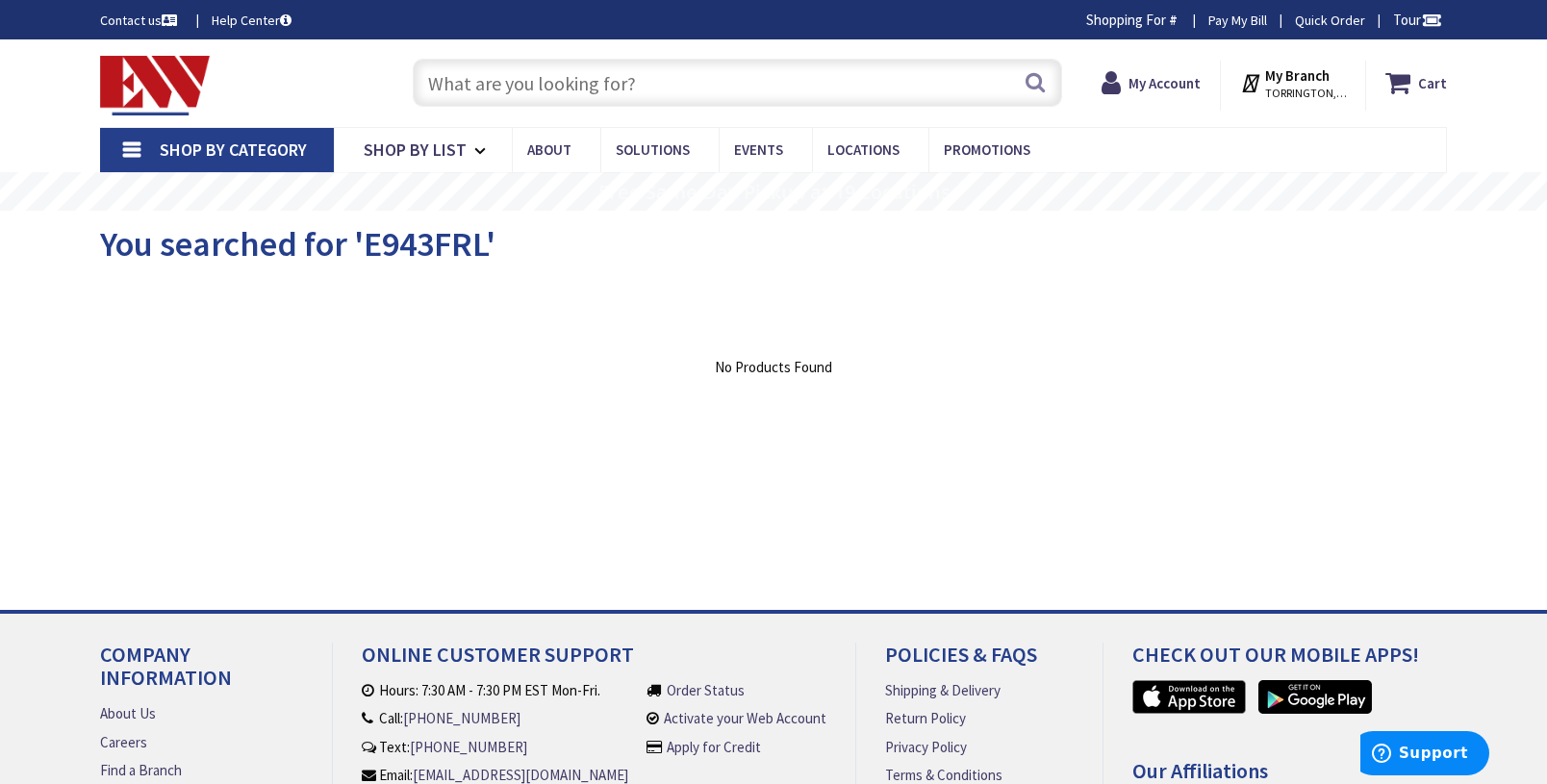
click at [492, 62] on input "text" at bounding box center [736, 82] width 649 height 48
click at [498, 86] on input "text" at bounding box center [736, 82] width 649 height 48
paste input "E943FRL"
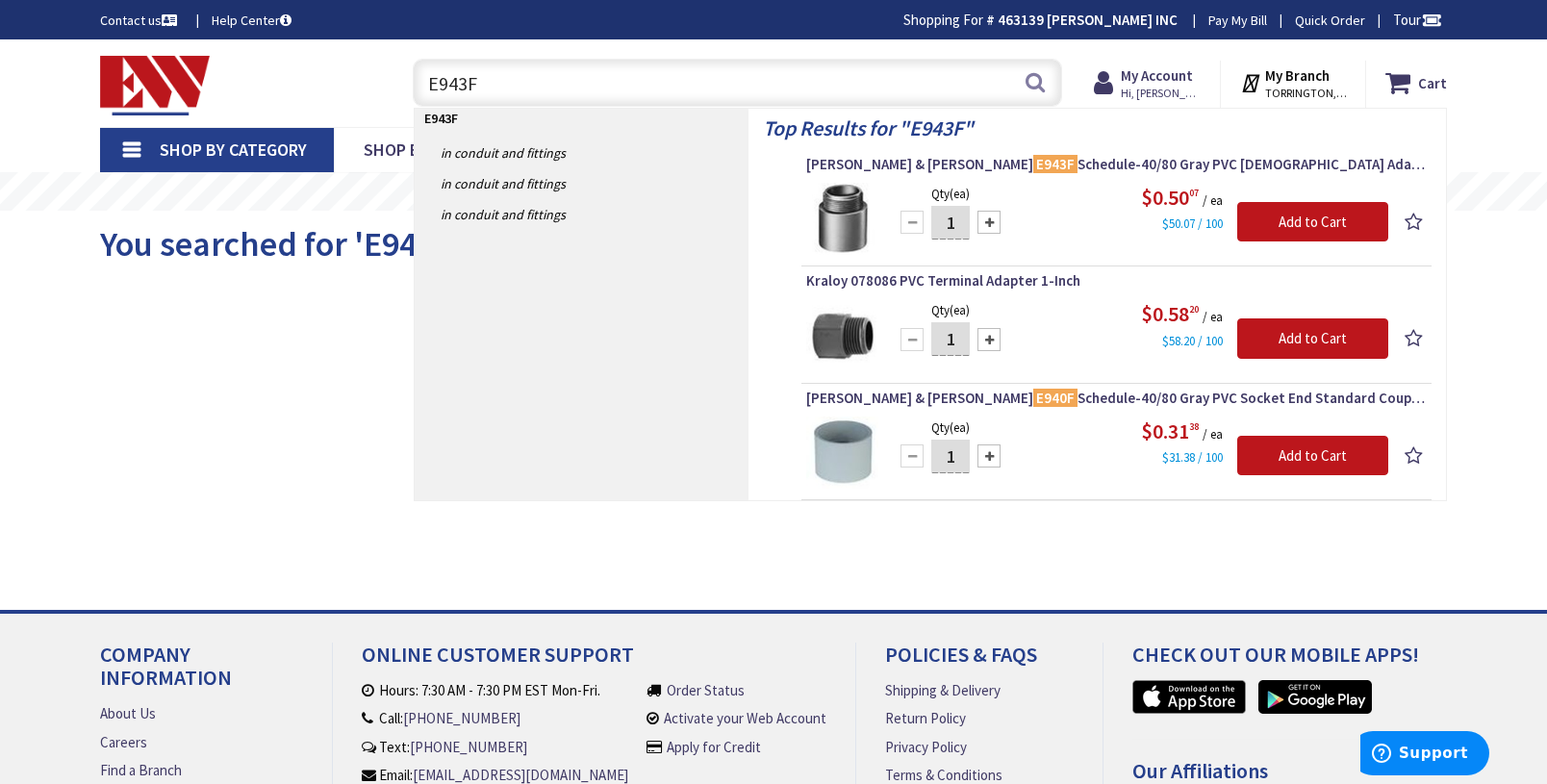
type input "E943F"
click at [1485, 64] on div "Skip to Content Toggle Nav E943F E943F Search Cart My Cart Close You have no it…" at bounding box center [773, 83] width 1442 height 88
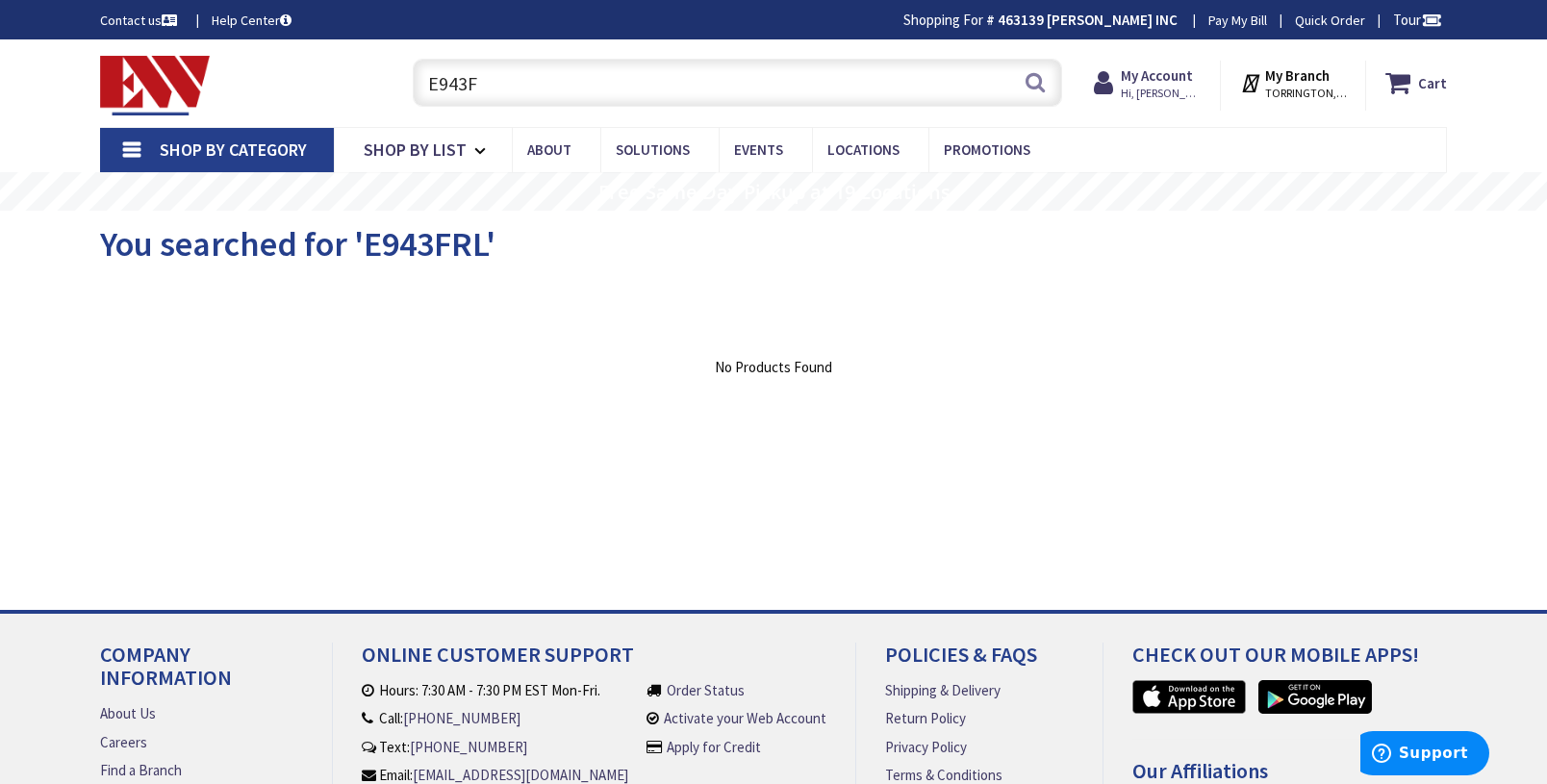
click at [523, 75] on input "E943F" at bounding box center [736, 82] width 649 height 48
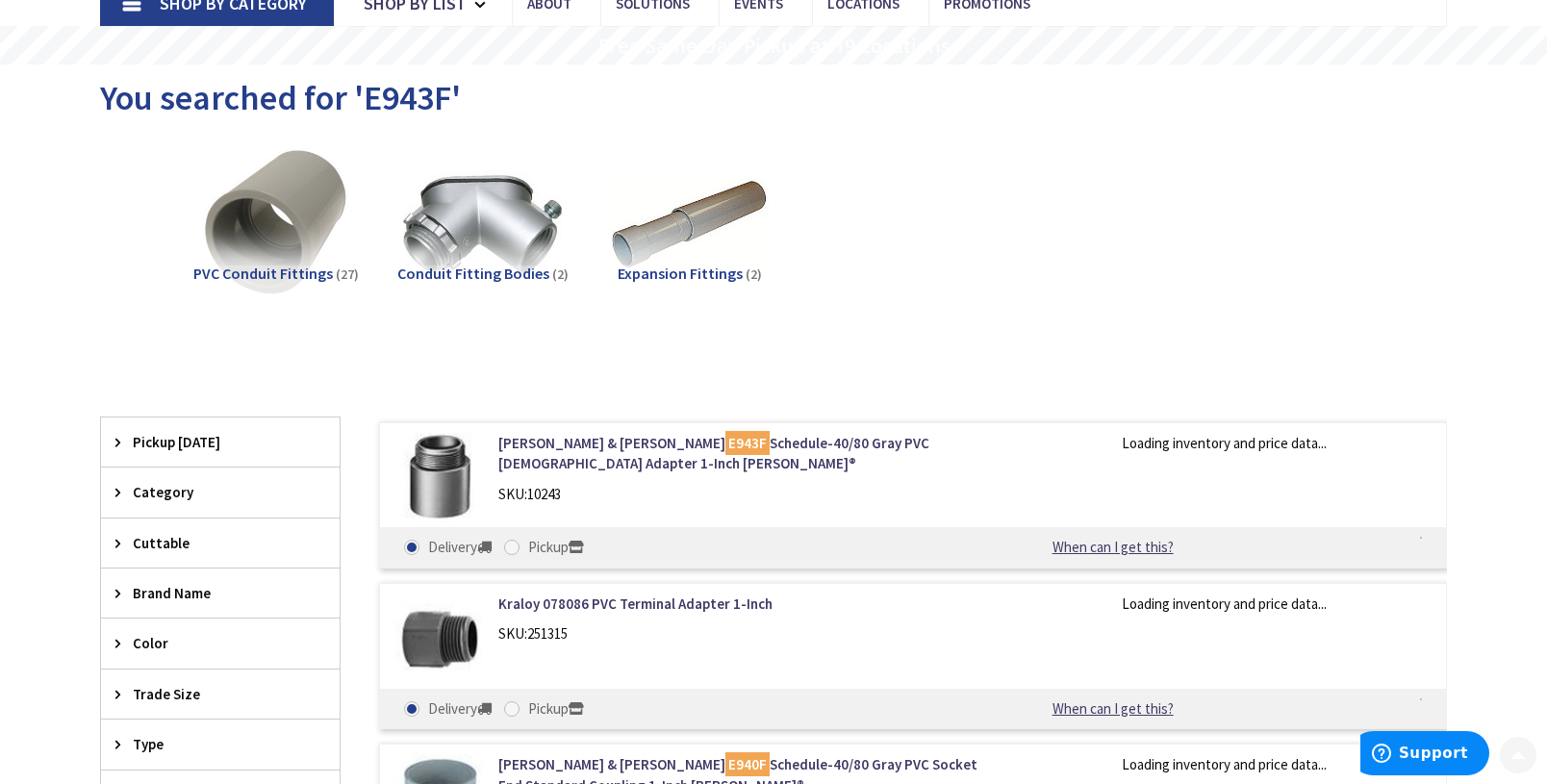
scroll to position [192, 0]
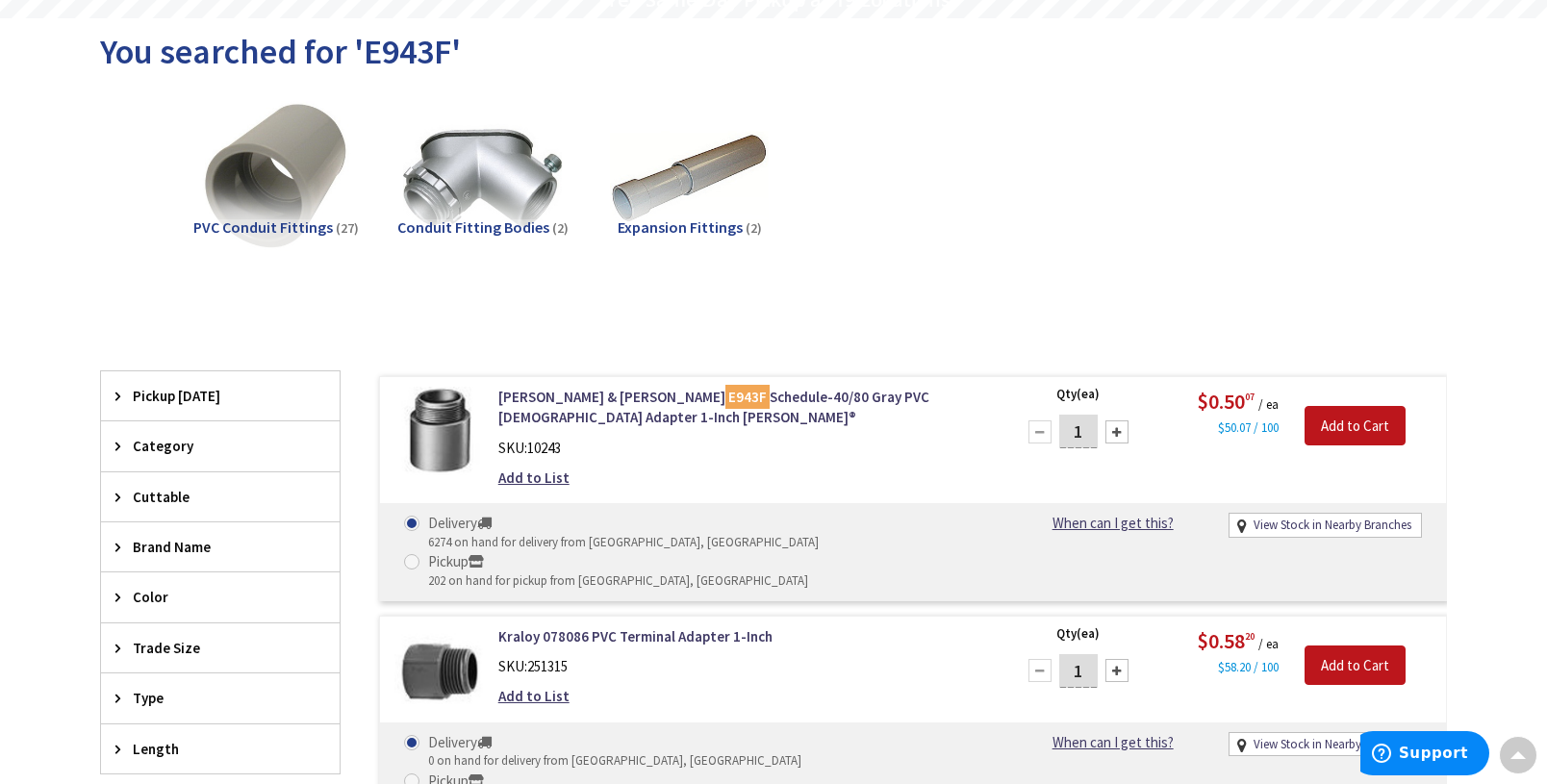
click at [1205, 43] on div "You searched for 'E943F'" at bounding box center [773, 55] width 1347 height 72
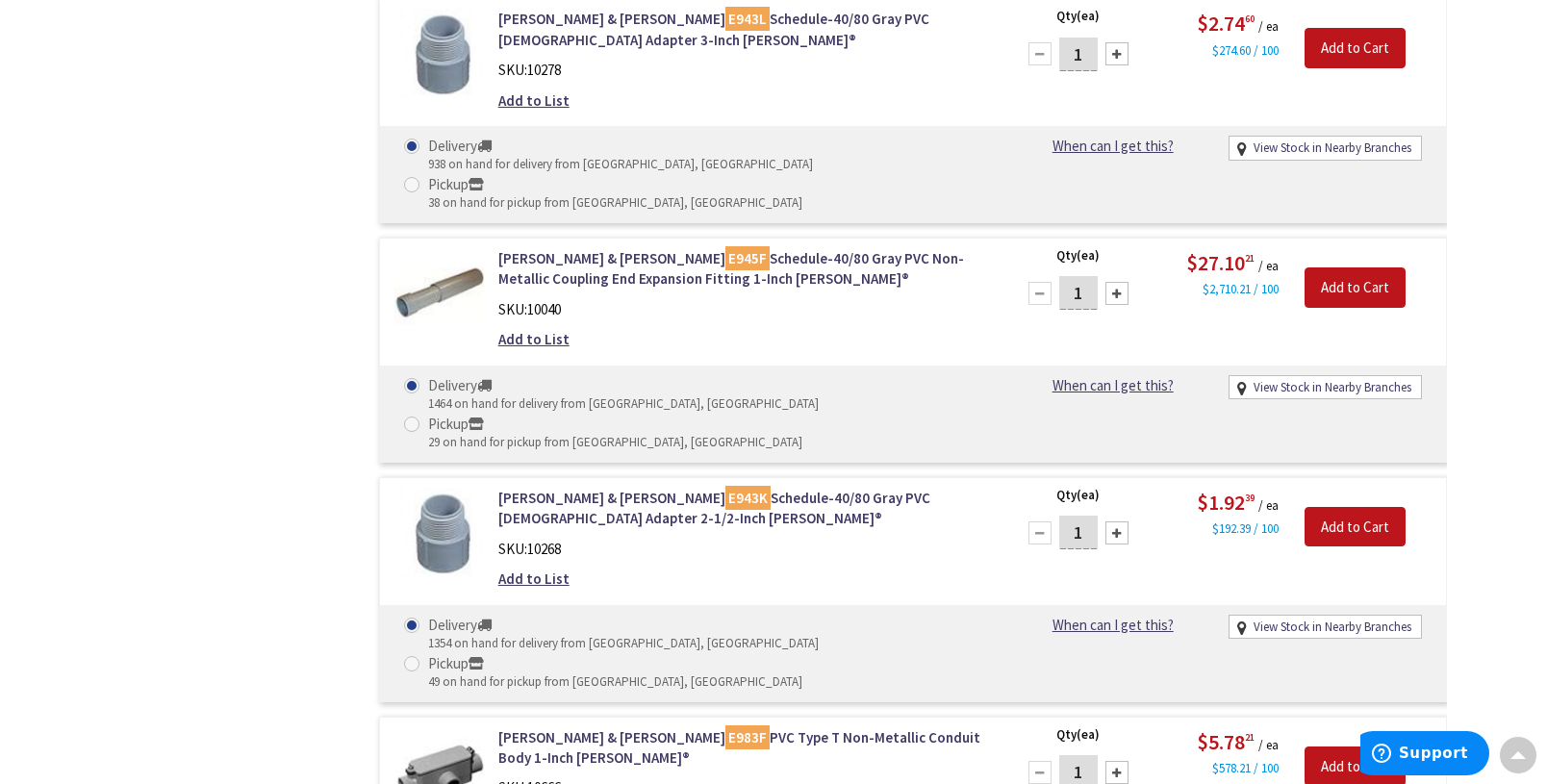
scroll to position [2895, 0]
